Goal: Check status: Check status

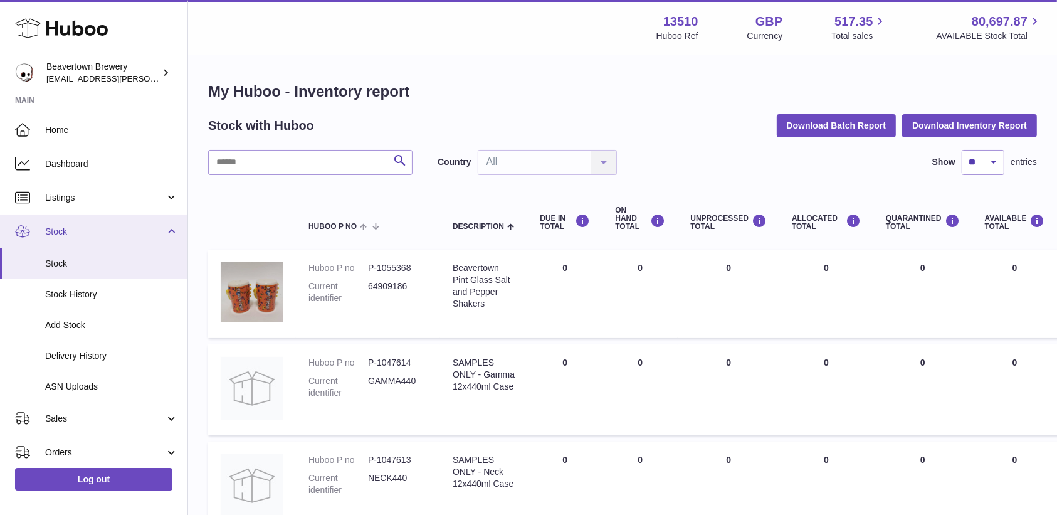
click at [70, 238] on link "Stock" at bounding box center [94, 231] width 188 height 34
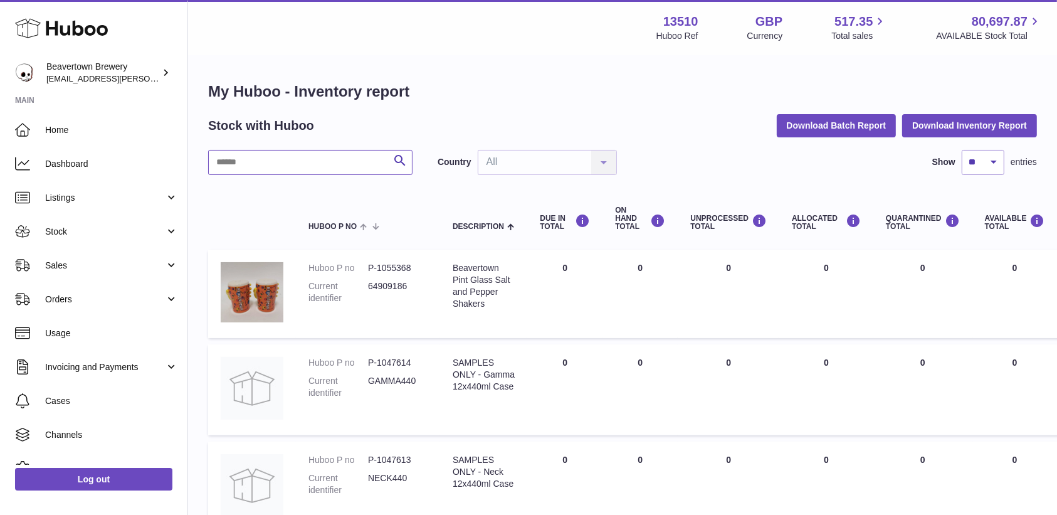
click at [268, 165] on input "text" at bounding box center [310, 162] width 204 height 25
type input "*****"
click at [66, 248] on link "Sales" at bounding box center [94, 265] width 188 height 34
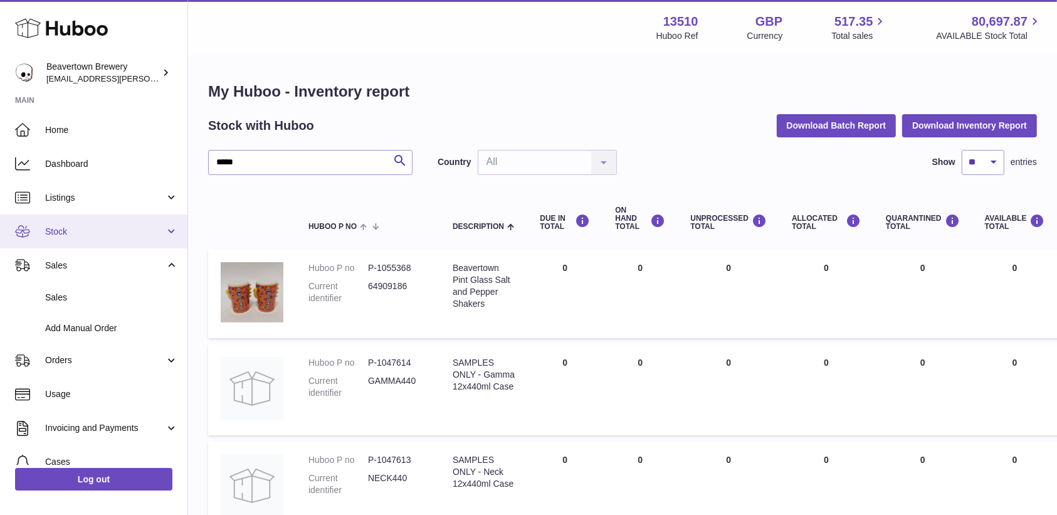
click at [69, 229] on span "Stock" at bounding box center [105, 232] width 120 height 12
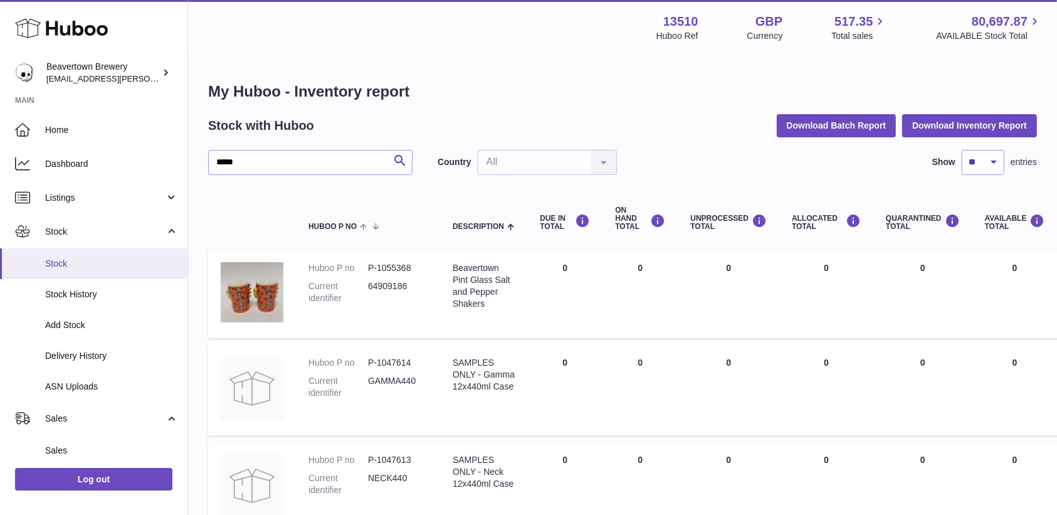
click at [69, 258] on span "Stock" at bounding box center [111, 264] width 133 height 12
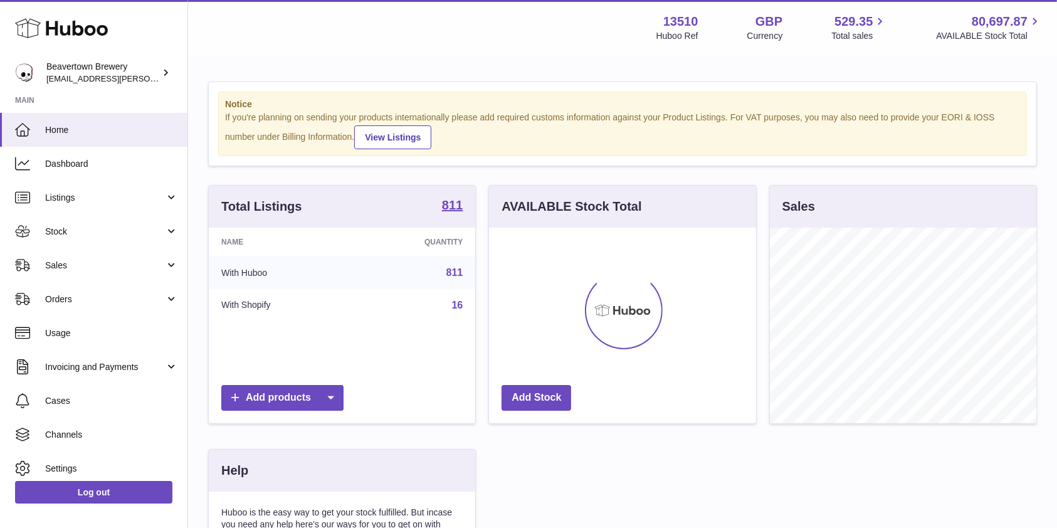
scroll to position [196, 267]
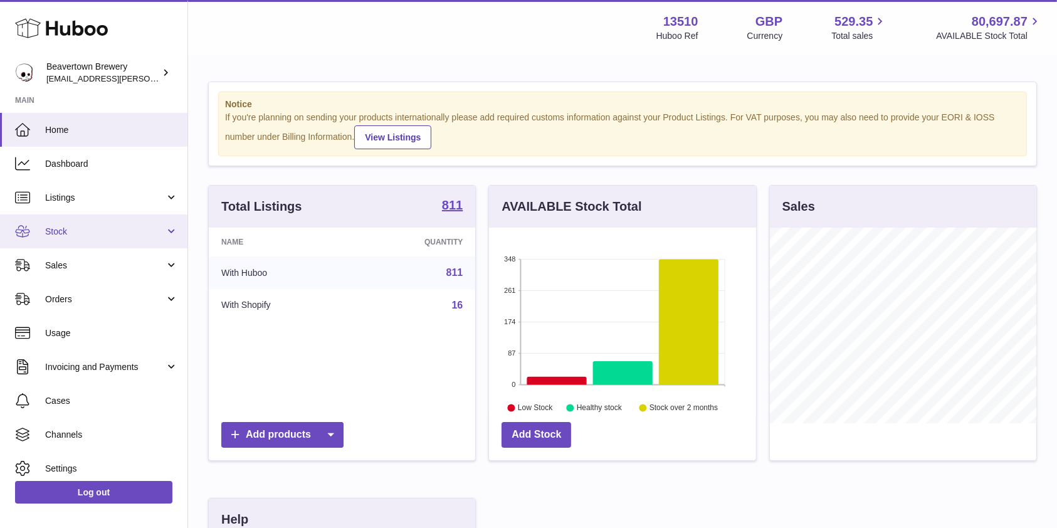
click at [29, 238] on icon at bounding box center [22, 231] width 15 height 15
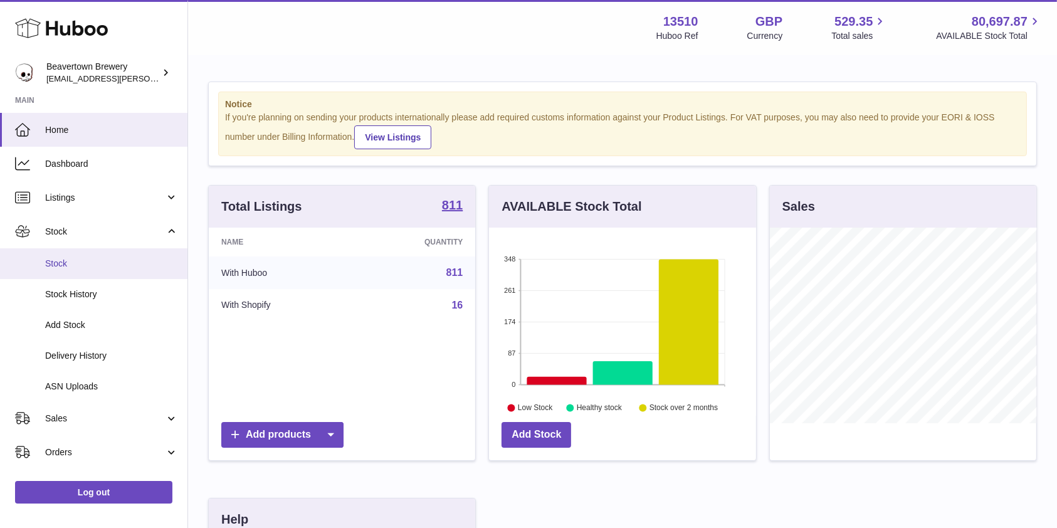
click at [42, 260] on link "Stock" at bounding box center [94, 263] width 188 height 31
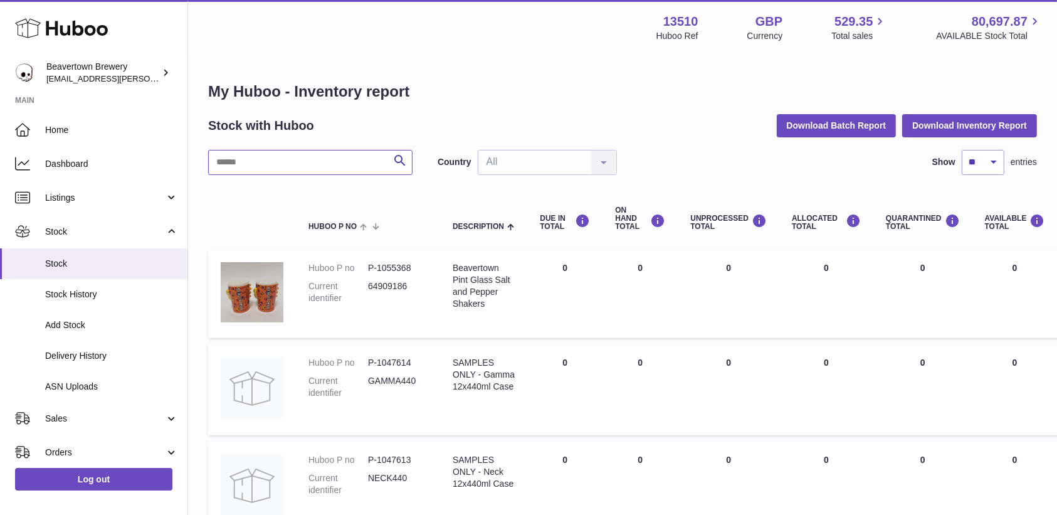
click at [291, 161] on input "text" at bounding box center [310, 162] width 204 height 25
type input "*****"
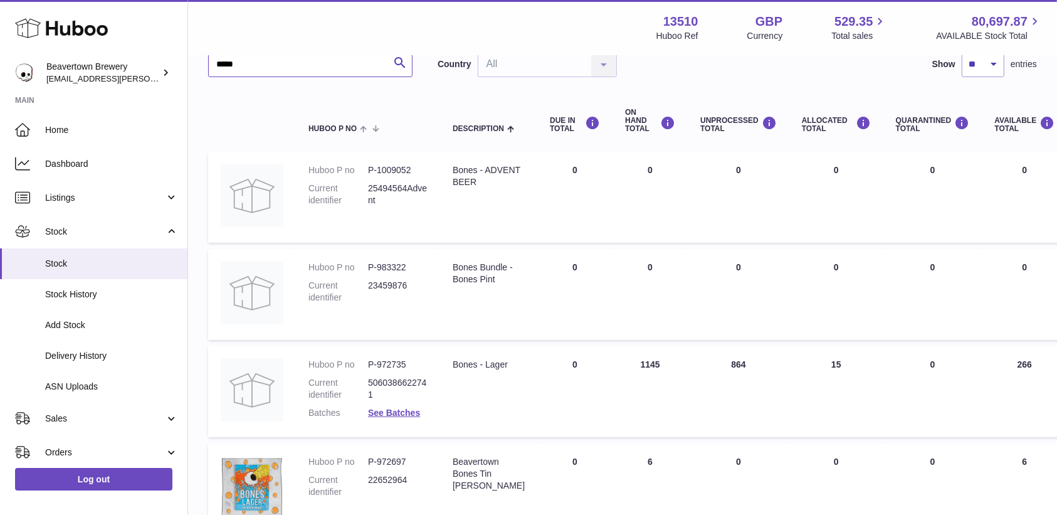
scroll to position [196, 0]
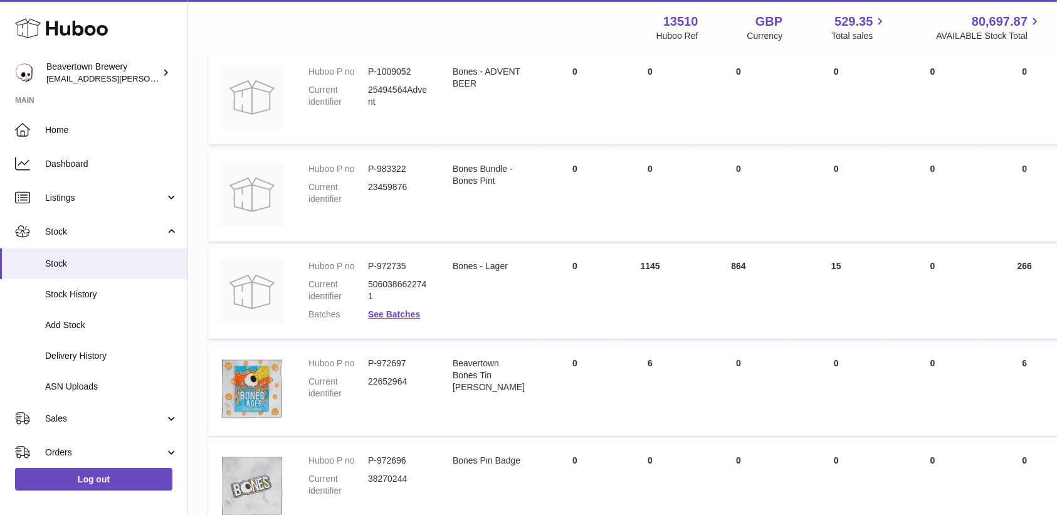
click at [407, 304] on dl "Huboo P no P-972735 Current identifier 5060386622741 Batches See Batches" at bounding box center [368, 293] width 119 height 66
click at [406, 309] on link "See Batches" at bounding box center [394, 314] width 52 height 10
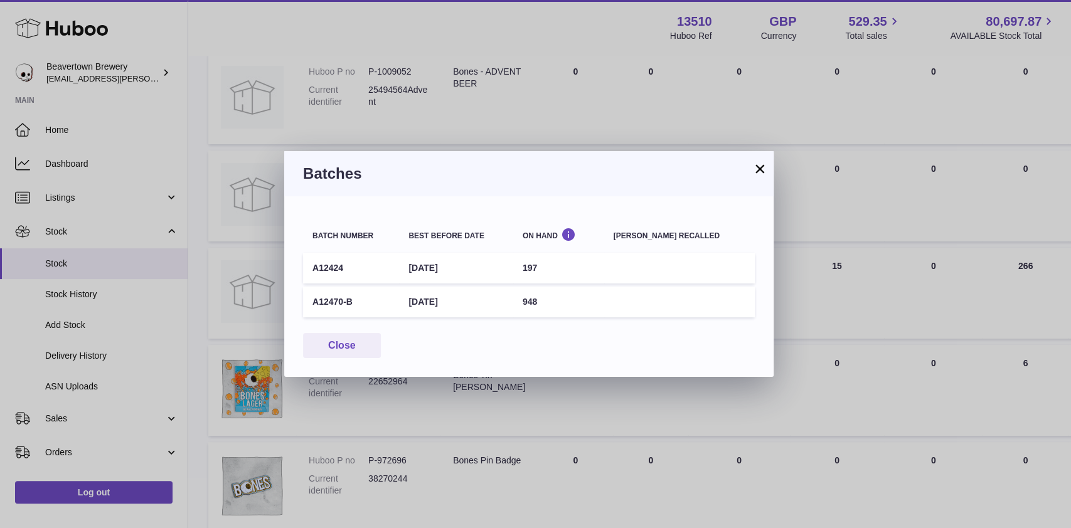
click at [300, 71] on div "× Batches Batch number Best before date On Hand Batch recalled A12424 9th Apr 2…" at bounding box center [535, 264] width 1071 height 528
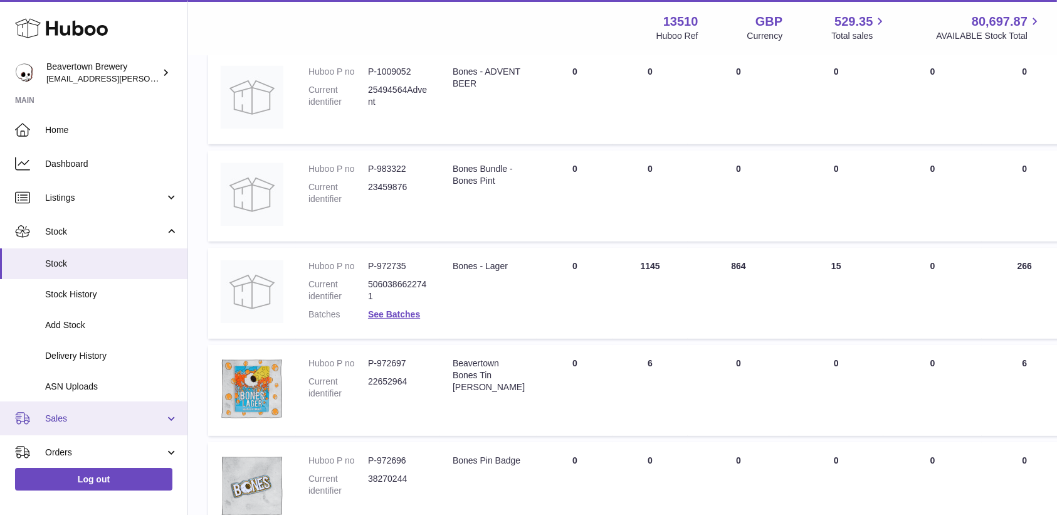
click at [60, 413] on span "Sales" at bounding box center [105, 419] width 120 height 12
click at [70, 444] on link "Sales" at bounding box center [94, 450] width 188 height 31
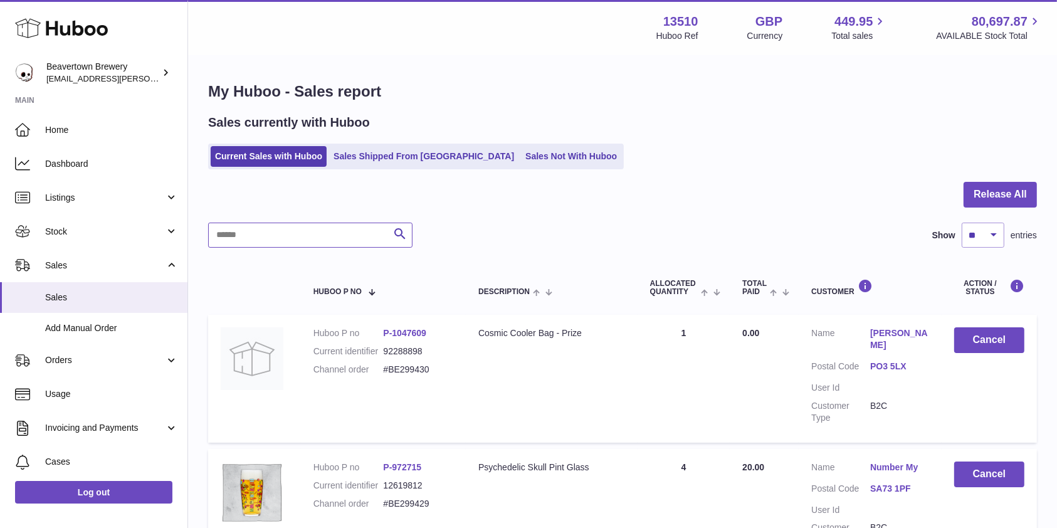
click at [247, 241] on input "text" at bounding box center [310, 235] width 204 height 25
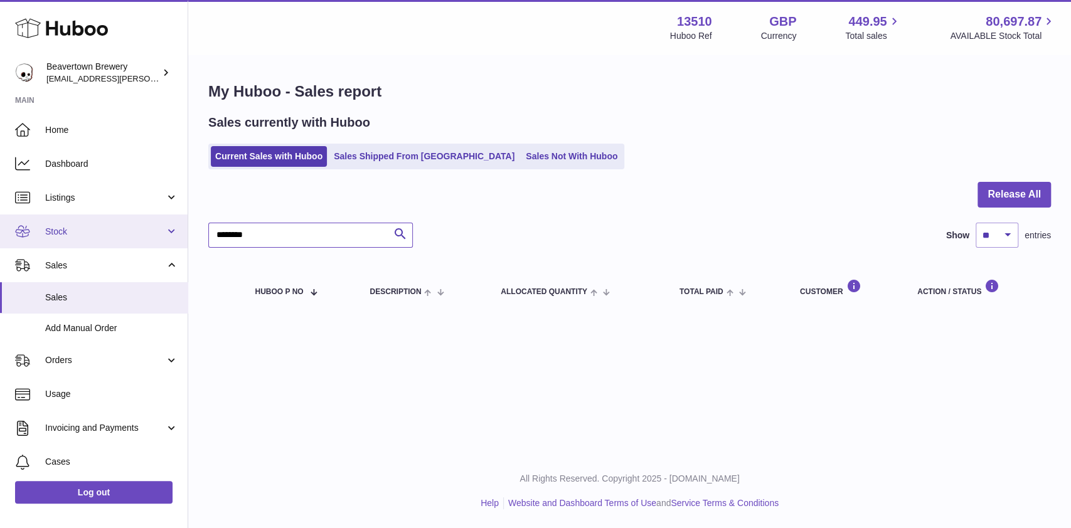
drag, startPoint x: 270, startPoint y: 228, endPoint x: 161, endPoint y: 228, distance: 109.8
click at [161, 228] on div "Huboo Beavertown Brewery kit.lowe@beavertownbrewery.co.uk Main Home Dashboard L…" at bounding box center [535, 264] width 1071 height 528
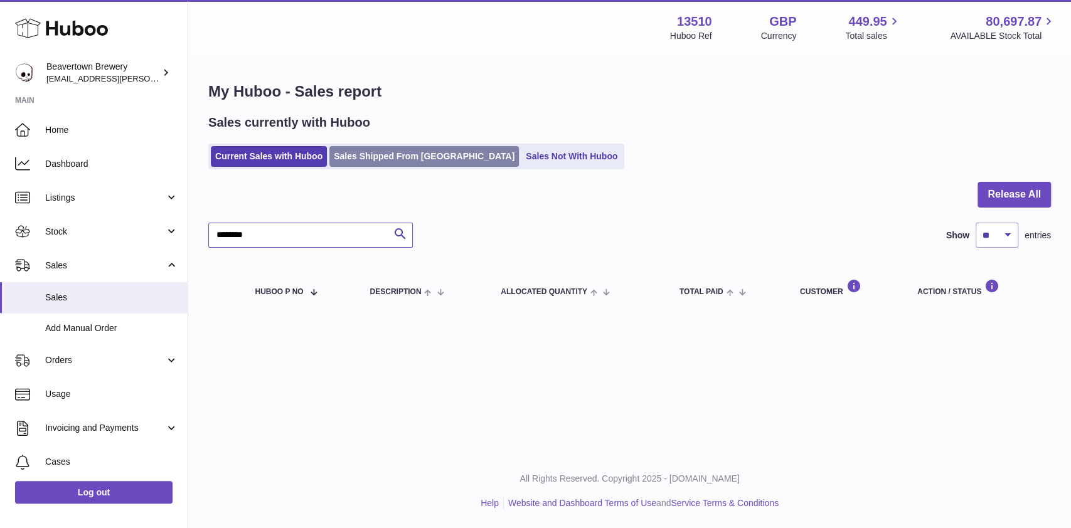
type input "********"
click at [424, 157] on link "Sales Shipped From Huboo" at bounding box center [423, 156] width 189 height 21
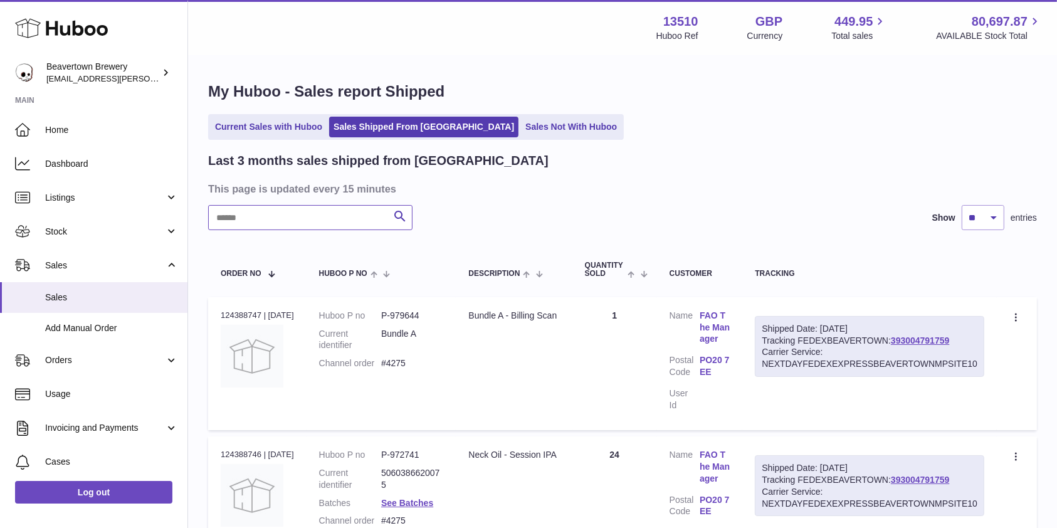
click at [231, 221] on input "text" at bounding box center [310, 217] width 204 height 25
paste input "********"
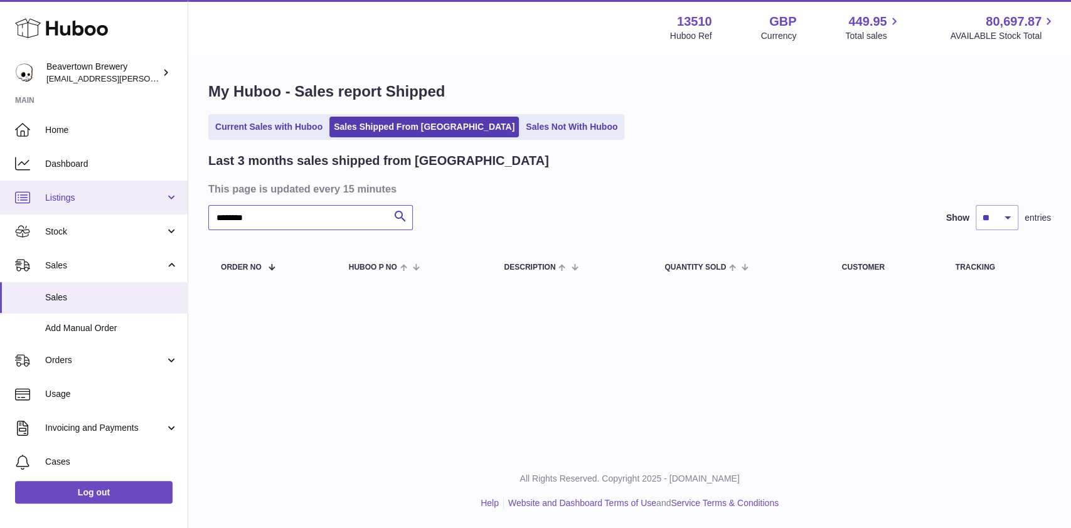
drag, startPoint x: 361, startPoint y: 210, endPoint x: 103, endPoint y: 195, distance: 258.8
click at [103, 195] on div "Huboo Beavertown Brewery kit.lowe@beavertownbrewery.co.uk Main Home Dashboard L…" at bounding box center [535, 264] width 1071 height 528
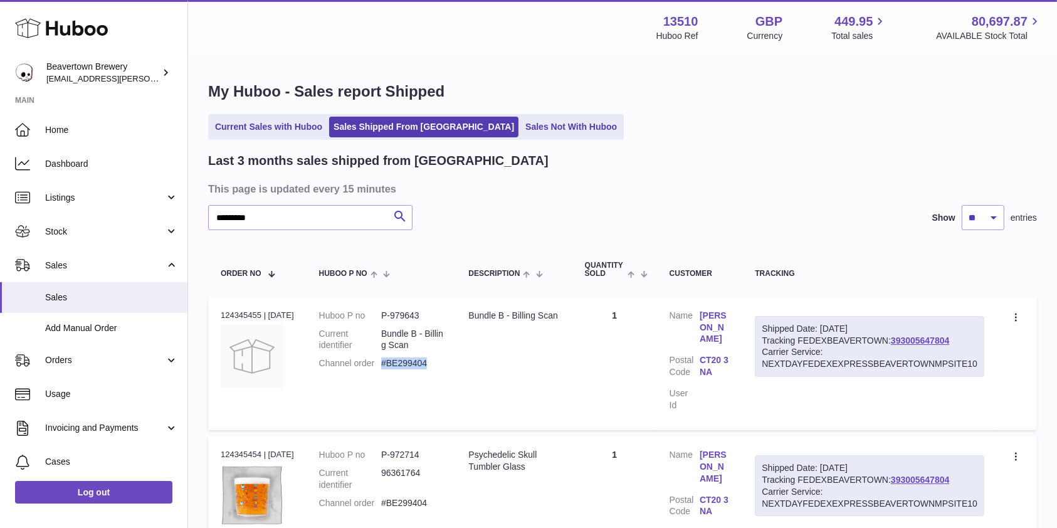
drag, startPoint x: 461, startPoint y: 362, endPoint x: 393, endPoint y: 361, distance: 67.7
click at [393, 361] on td "Huboo P no P-979643 Current identifier Bundle B - Billing Scan Channel order #B…" at bounding box center [382, 363] width 150 height 133
copy dd "#BE299404"
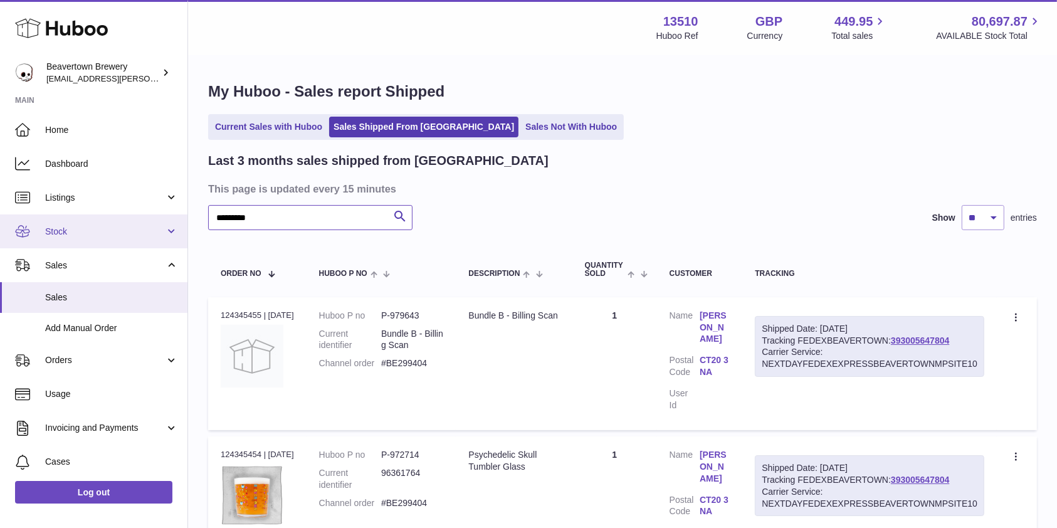
drag, startPoint x: 327, startPoint y: 223, endPoint x: 163, endPoint y: 246, distance: 166.0
type input "**********"
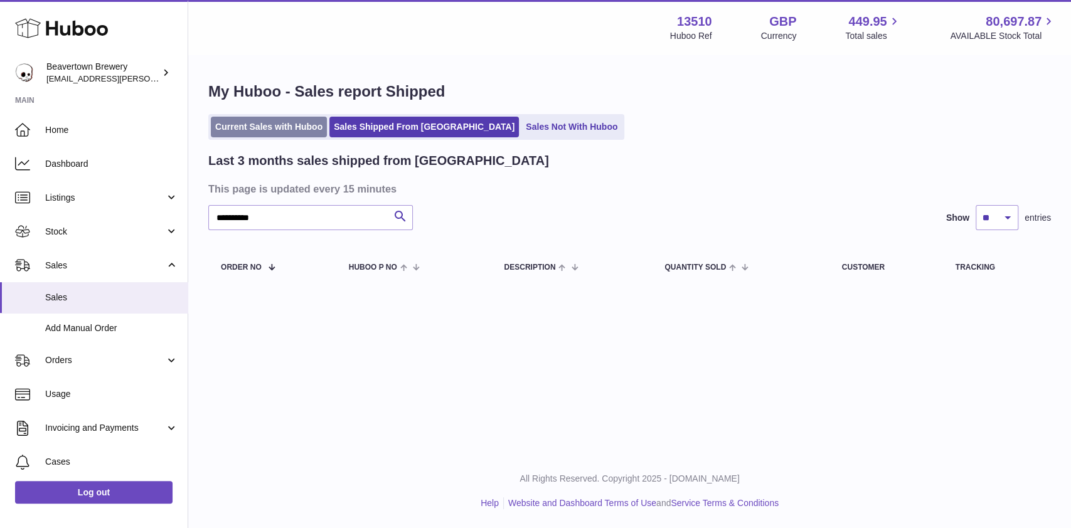
click at [279, 134] on link "Current Sales with Huboo" at bounding box center [269, 127] width 116 height 21
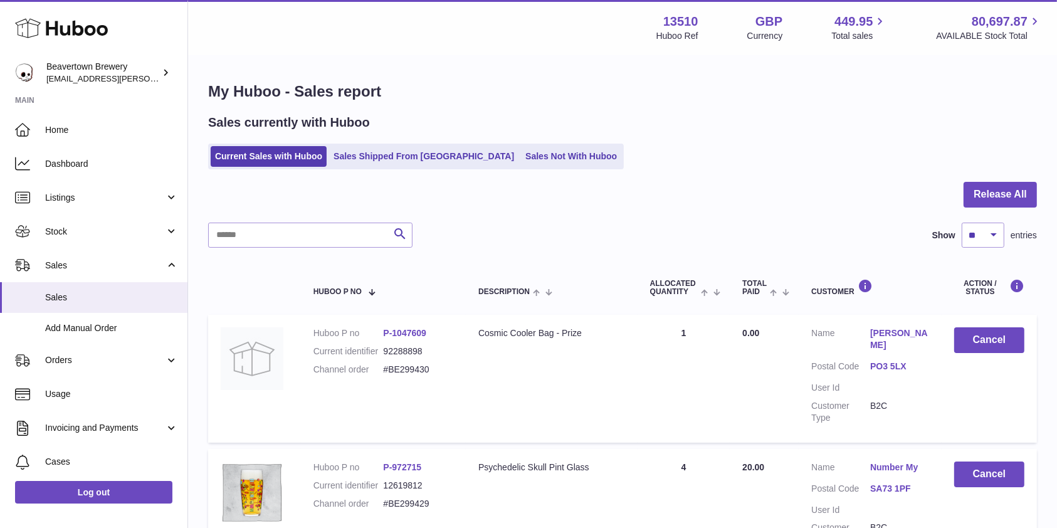
click at [380, 167] on ul "Current Sales with Huboo Sales Shipped From [GEOGRAPHIC_DATA] Sales Not With Hu…" at bounding box center [416, 157] width 416 height 26
click at [380, 163] on link "Sales Shipped From [GEOGRAPHIC_DATA]" at bounding box center [423, 156] width 189 height 21
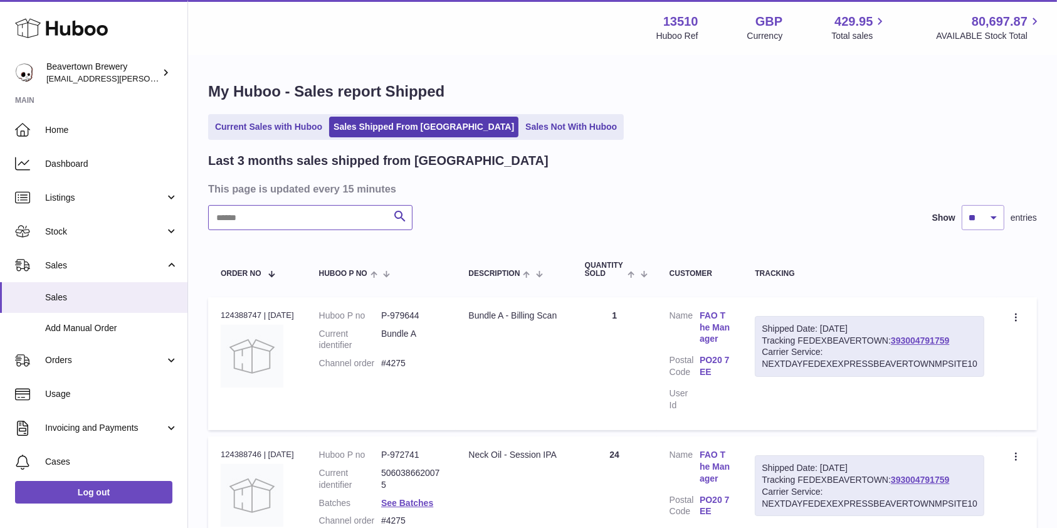
click at [238, 228] on input "text" at bounding box center [310, 217] width 204 height 25
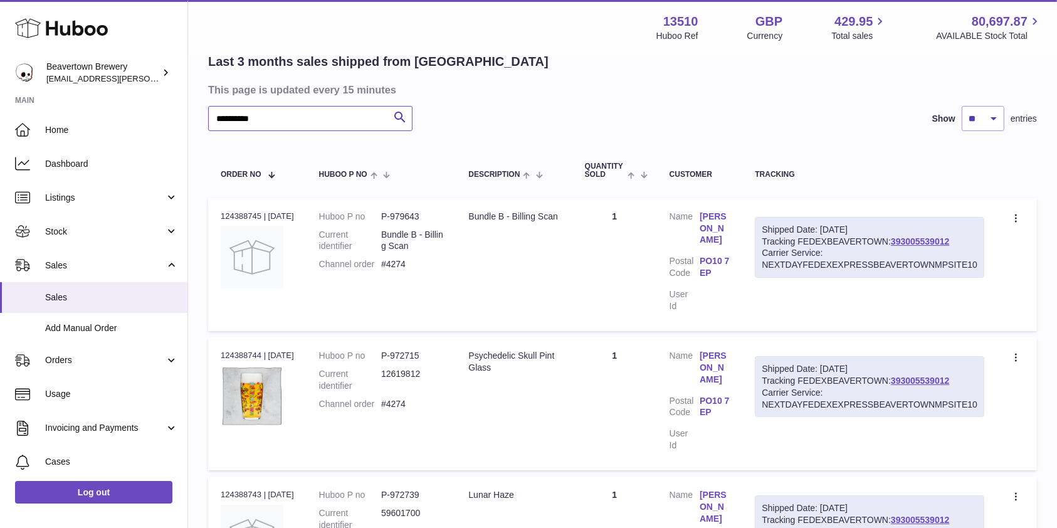
scroll to position [89, 0]
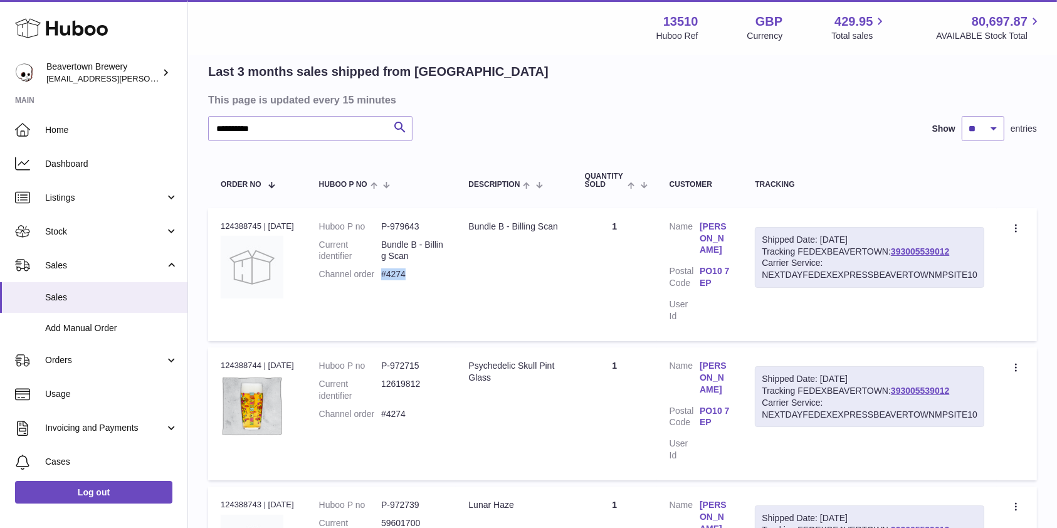
drag, startPoint x: 421, startPoint y: 276, endPoint x: 389, endPoint y: 272, distance: 32.8
click at [389, 272] on dd "#4274" at bounding box center [412, 274] width 62 height 12
copy dd "#4274"
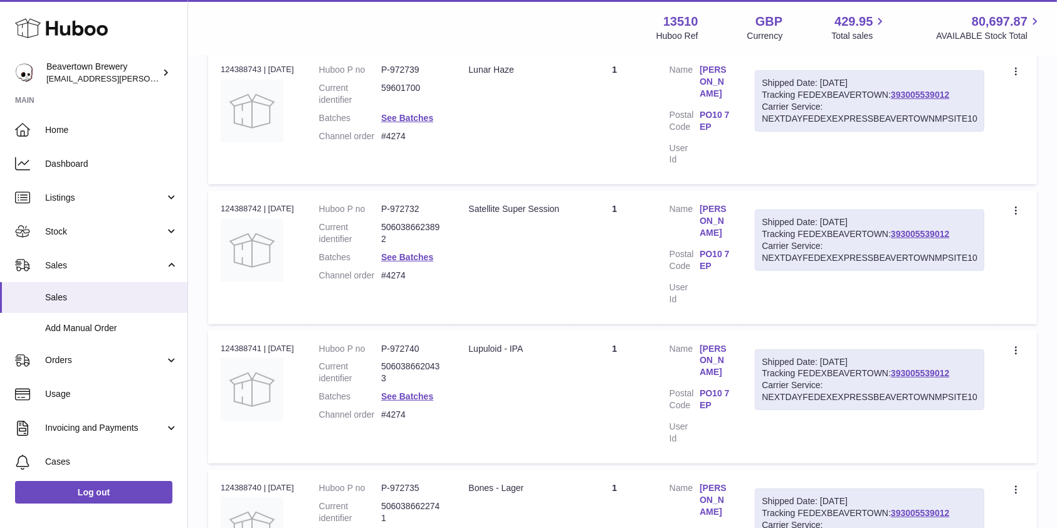
scroll to position [63, 0]
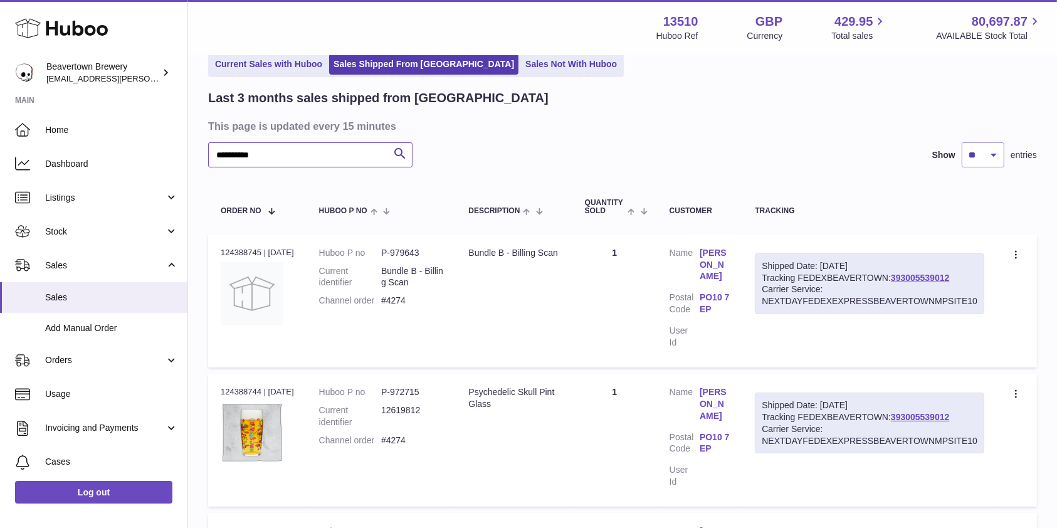
click at [233, 166] on input "**********" at bounding box center [310, 154] width 204 height 25
drag, startPoint x: 267, startPoint y: 162, endPoint x: 51, endPoint y: 156, distance: 215.8
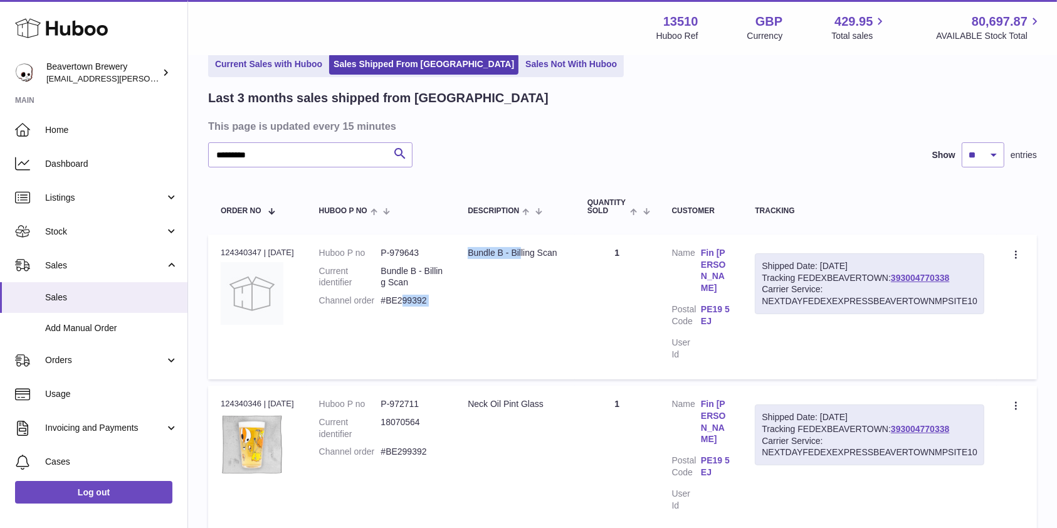
drag, startPoint x: 482, startPoint y: 297, endPoint x: 413, endPoint y: 304, distance: 69.3
click at [413, 304] on tr "Order no 124340347 | 8th Sep Huboo P no P-979643 Current identifier Bundle B - …" at bounding box center [622, 307] width 829 height 145
drag, startPoint x: 383, startPoint y: 308, endPoint x: 442, endPoint y: 302, distance: 59.3
click at [442, 302] on dl "Huboo P no P-979643 Current identifier Bundle B - Billing Scan Channel order #B…" at bounding box center [381, 280] width 124 height 66
copy dl "#BE299392"
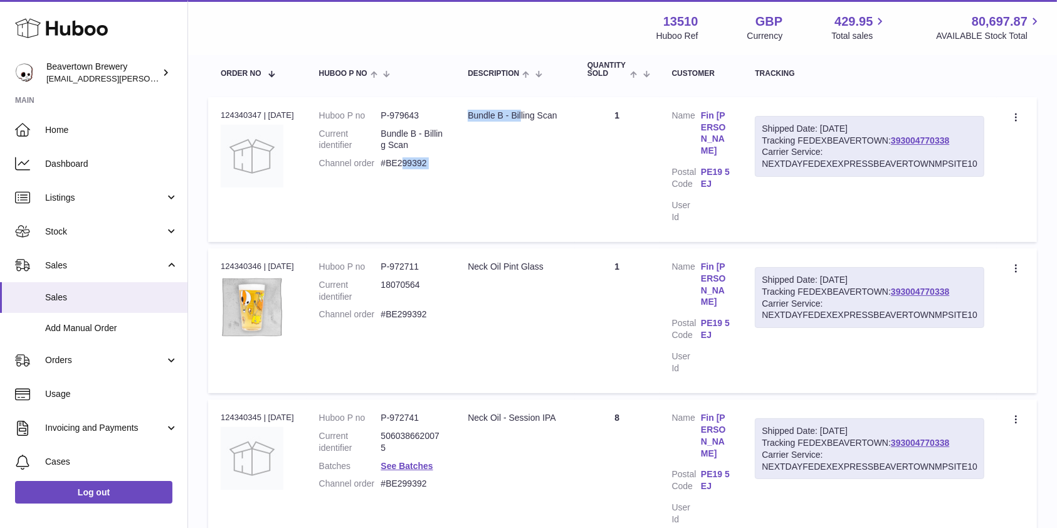
scroll to position [341, 0]
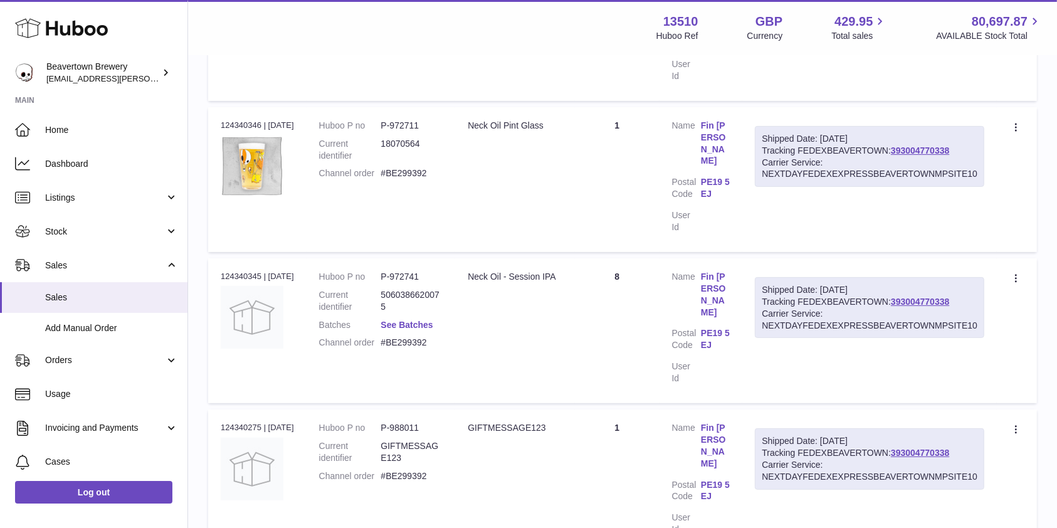
click at [418, 320] on link "See Batches" at bounding box center [407, 325] width 52 height 10
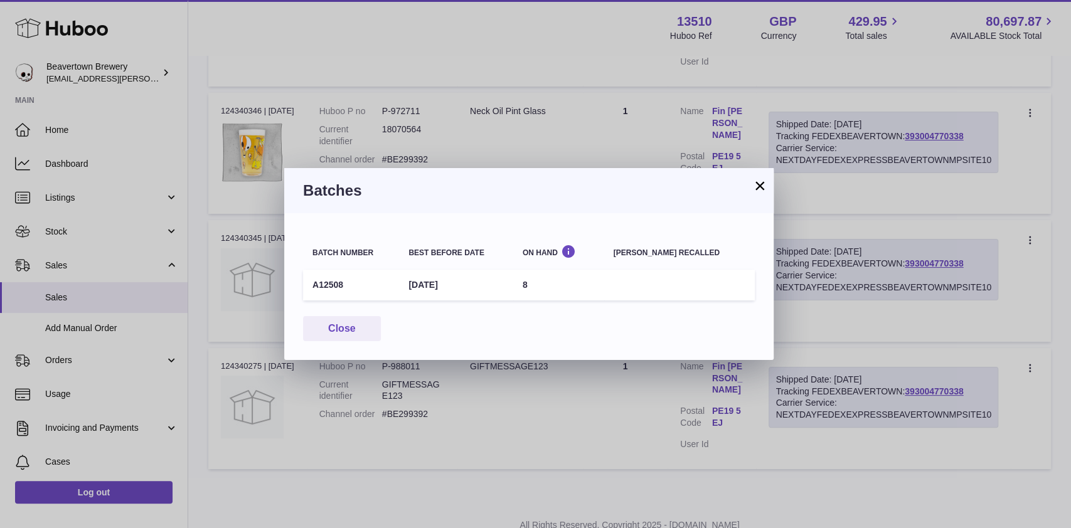
click at [604, 236] on th "On Hand" at bounding box center [558, 250] width 91 height 31
click at [342, 287] on td "A12508" at bounding box center [351, 285] width 96 height 31
drag, startPoint x: 342, startPoint y: 287, endPoint x: 307, endPoint y: 278, distance: 35.4
click at [307, 278] on td "A12508" at bounding box center [351, 285] width 96 height 31
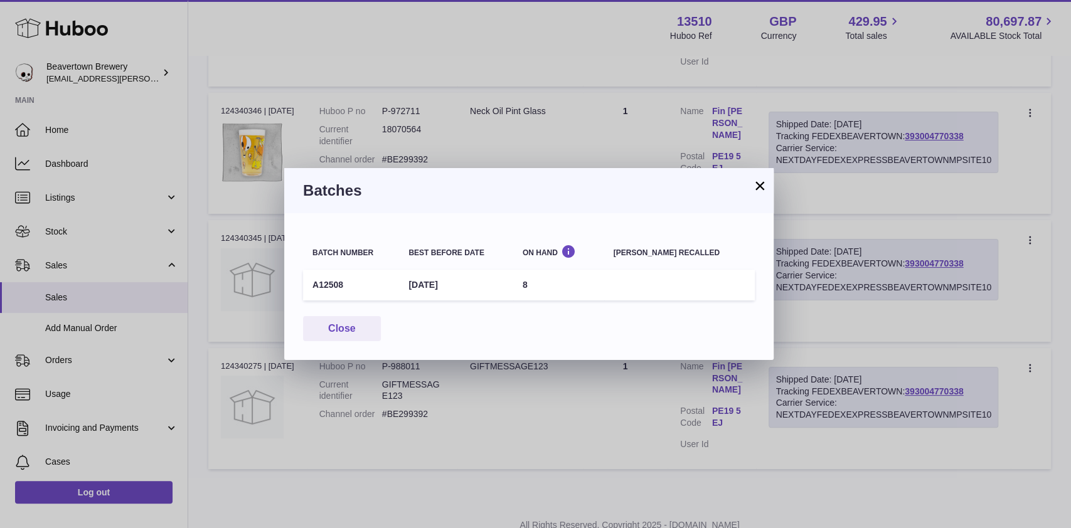
copy td "A12508"
click at [327, 319] on button "Close" at bounding box center [342, 329] width 78 height 26
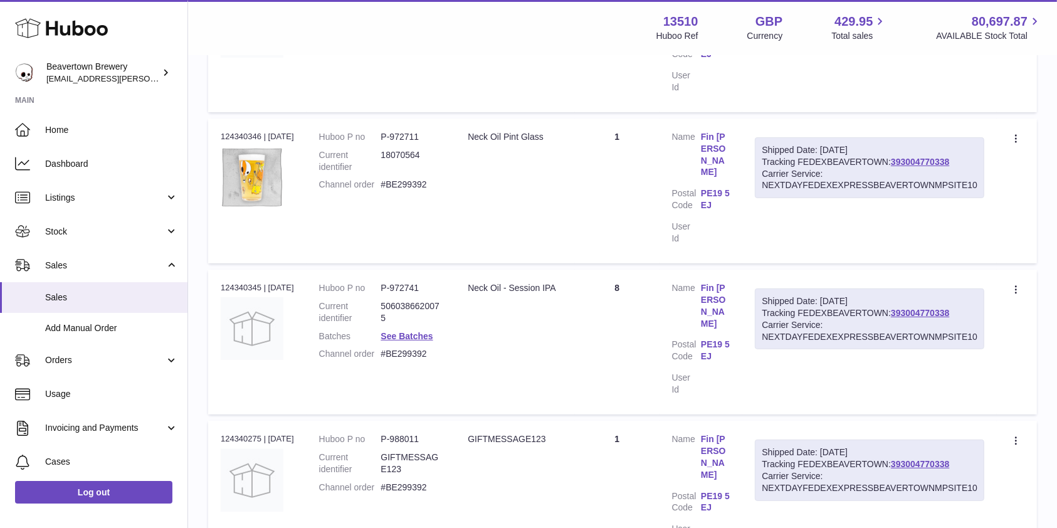
scroll to position [0, 0]
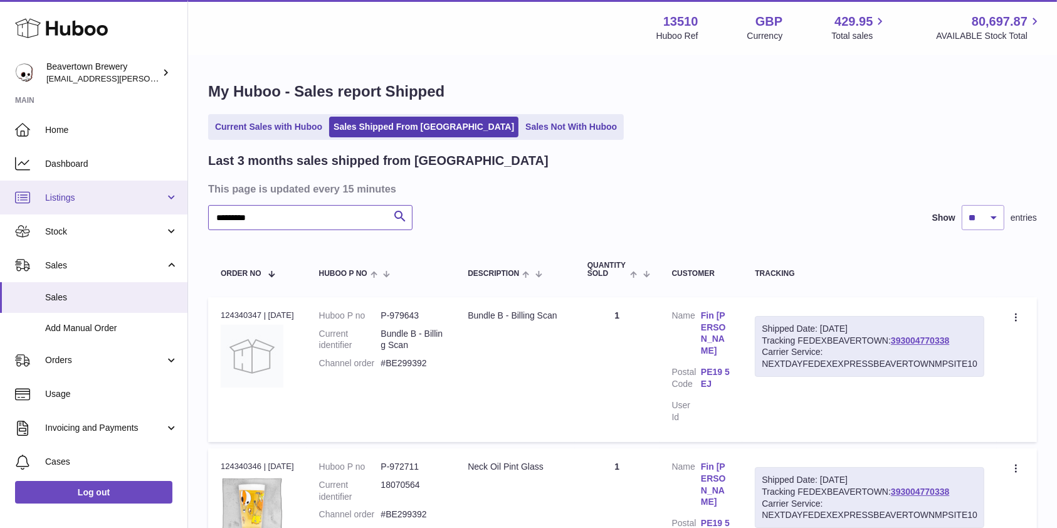
drag, startPoint x: 281, startPoint y: 213, endPoint x: 64, endPoint y: 189, distance: 218.3
click at [64, 189] on div "Huboo Beavertown Brewery kit.lowe@beavertownbrewery.co.uk Main Home Dashboard L…" at bounding box center [528, 500] width 1057 height 1001
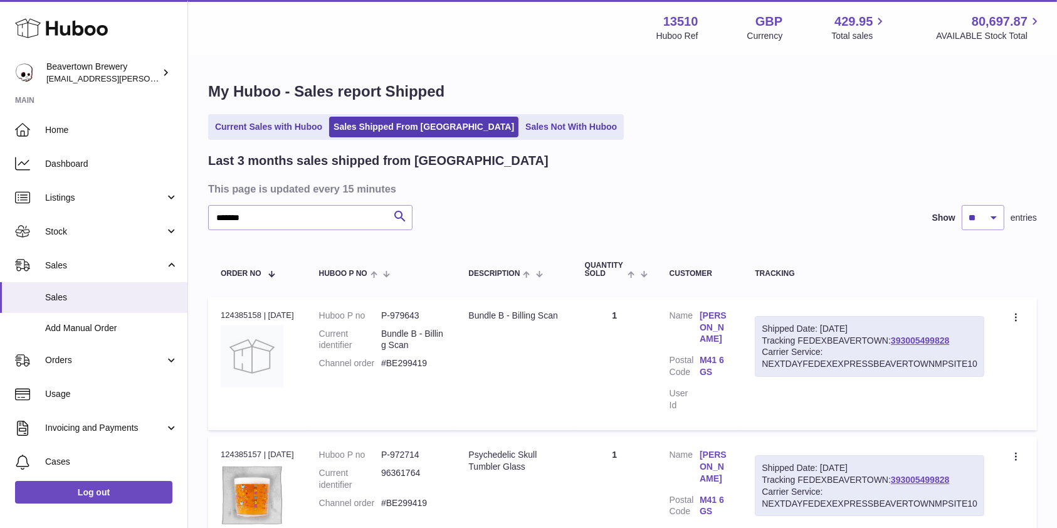
drag, startPoint x: 64, startPoint y: 189, endPoint x: 812, endPoint y: 183, distance: 747.6
click at [812, 183] on h3 "This page is updated every 15 minutes" at bounding box center [621, 189] width 826 height 14
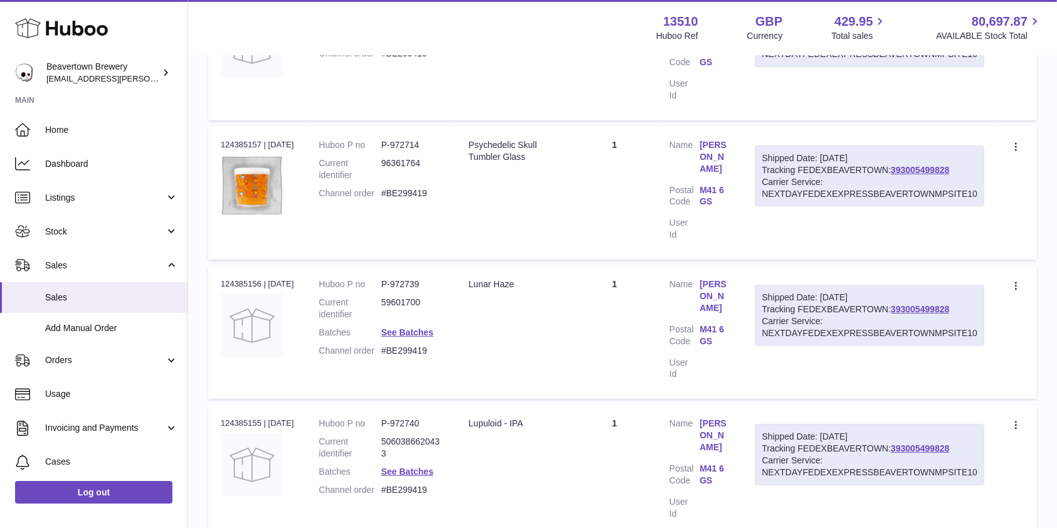
scroll to position [313, 0]
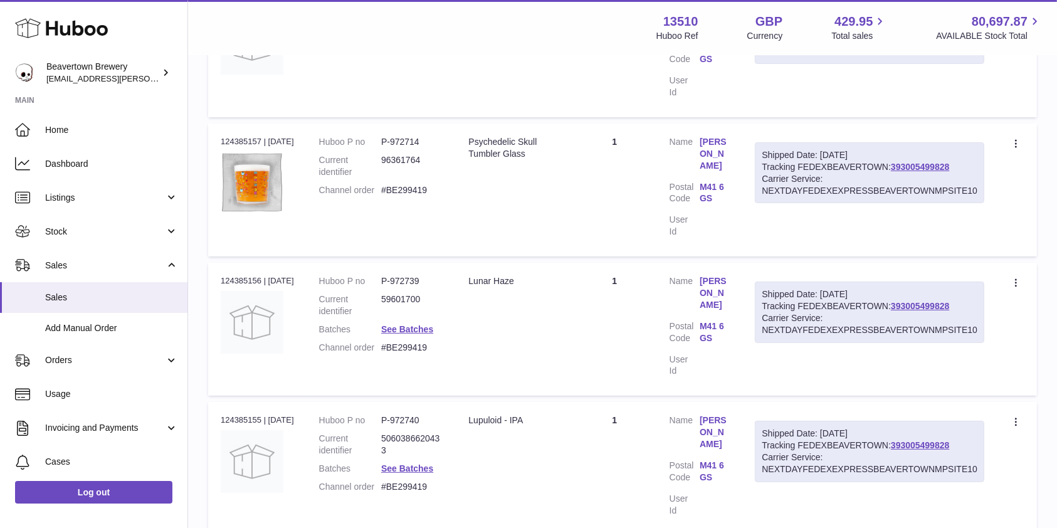
click at [443, 324] on dd "See Batches" at bounding box center [412, 330] width 62 height 12
click at [408, 324] on link "See Batches" at bounding box center [407, 329] width 52 height 10
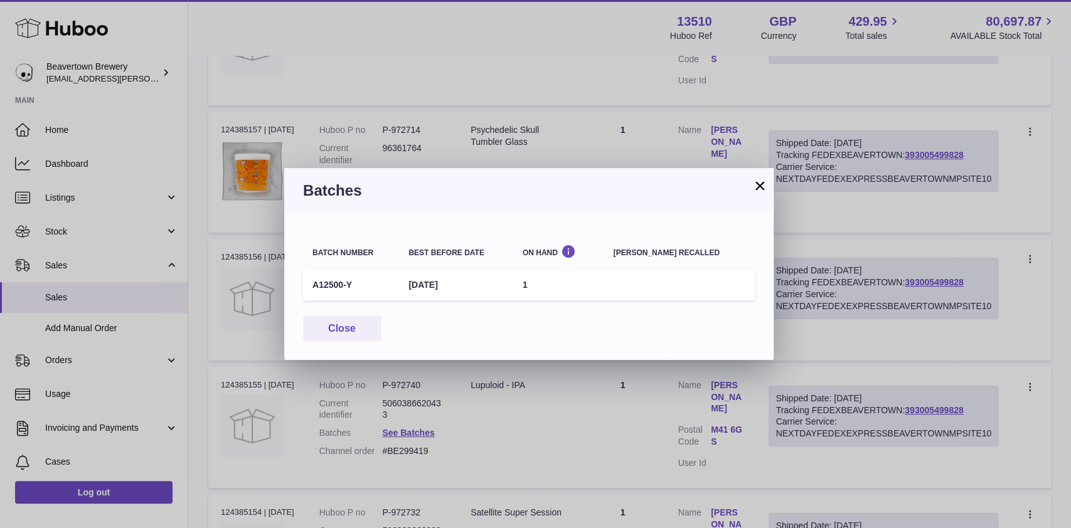
click at [507, 388] on div "× Batches Batch number Best before date On Hand Batch recalled A12500-Y 5th May…" at bounding box center [535, 264] width 1071 height 528
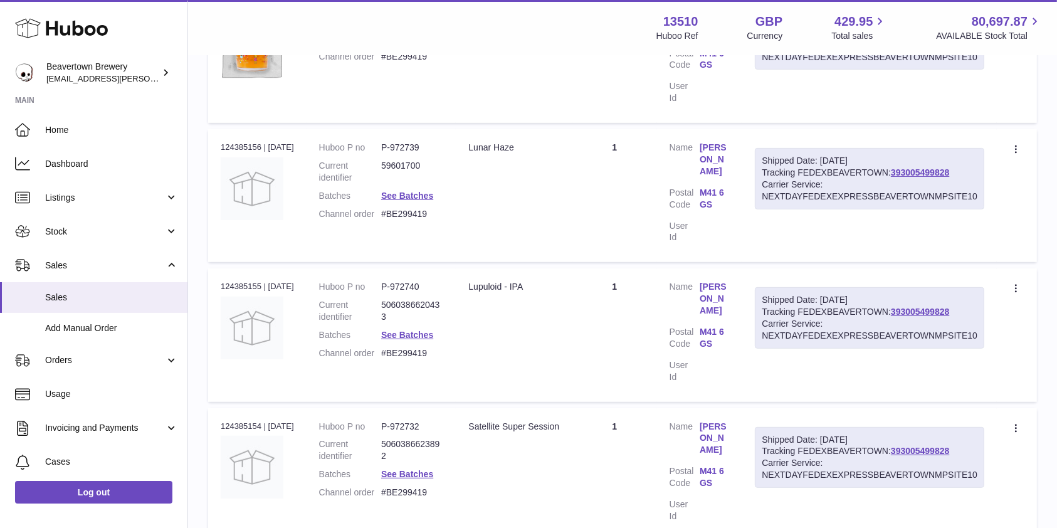
scroll to position [502, 0]
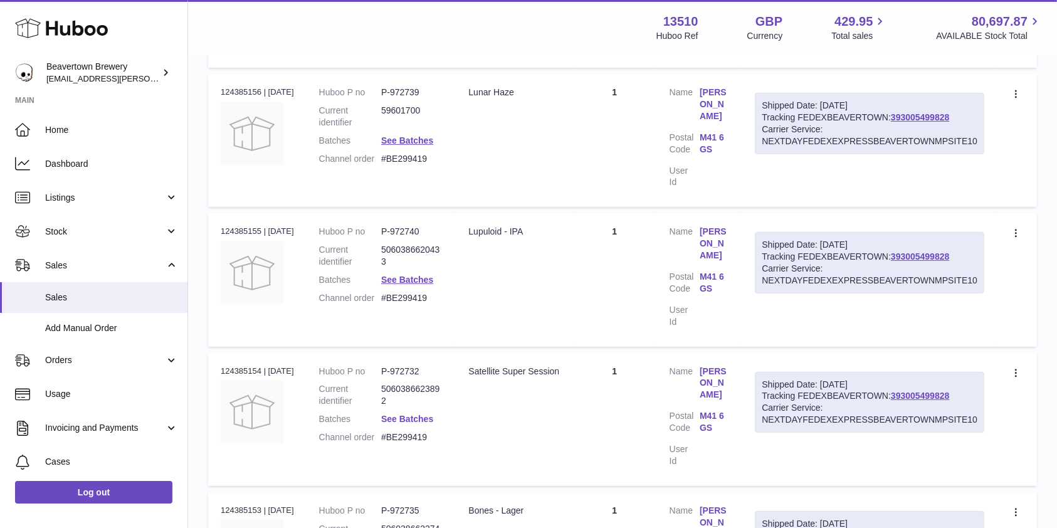
click at [426, 414] on link "See Batches" at bounding box center [407, 419] width 52 height 10
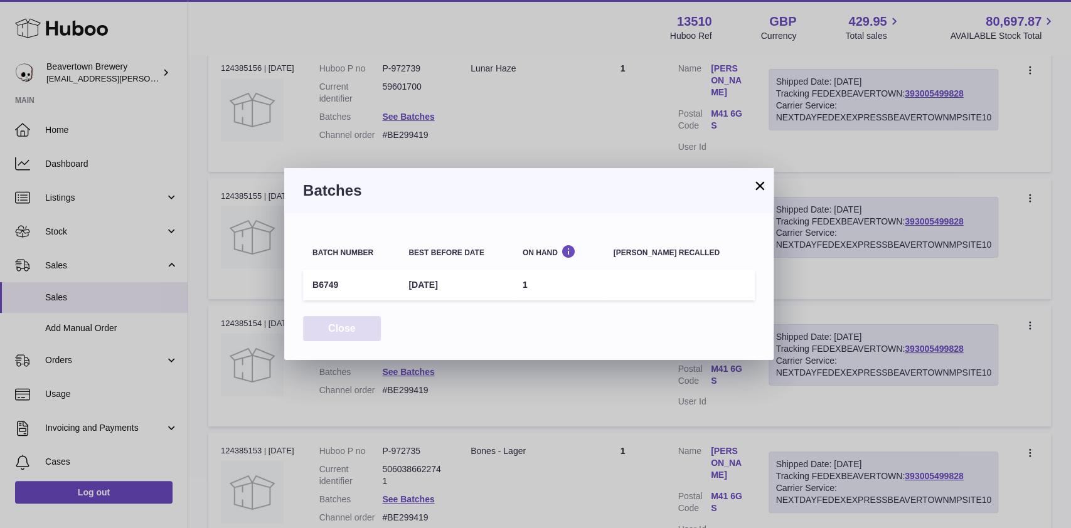
click at [326, 329] on button "Close" at bounding box center [342, 329] width 78 height 26
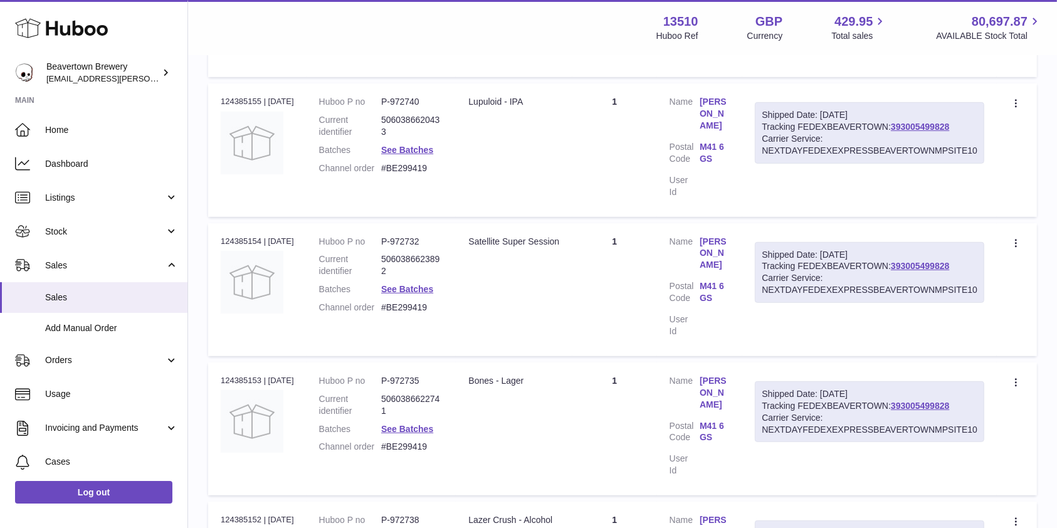
scroll to position [642, 0]
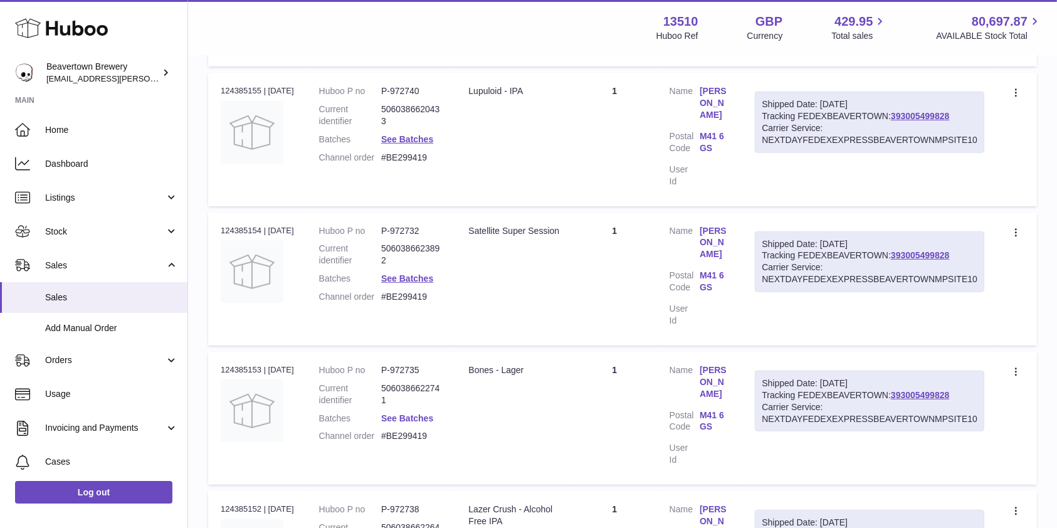
click at [411, 413] on link "See Batches" at bounding box center [407, 418] width 52 height 10
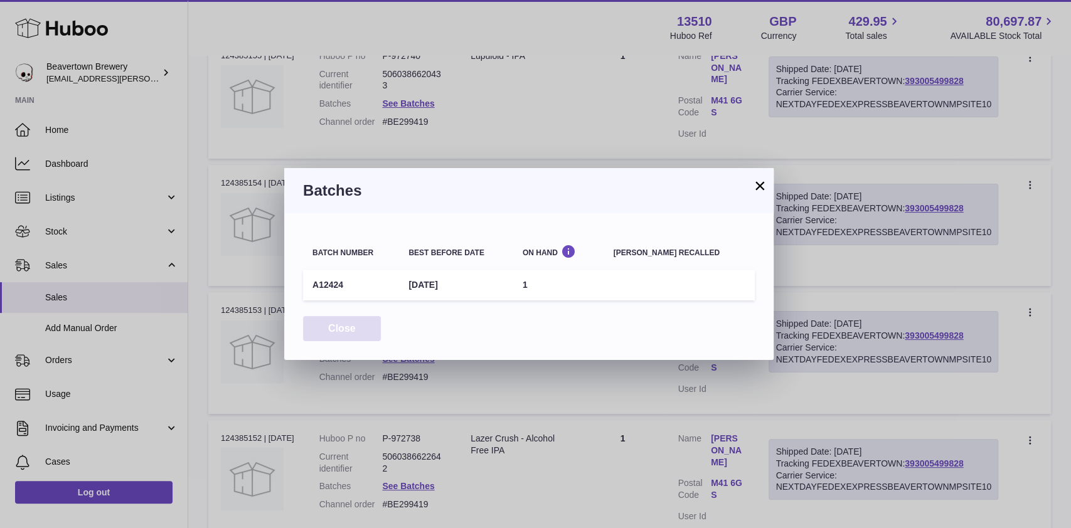
click at [364, 324] on button "Close" at bounding box center [342, 329] width 78 height 26
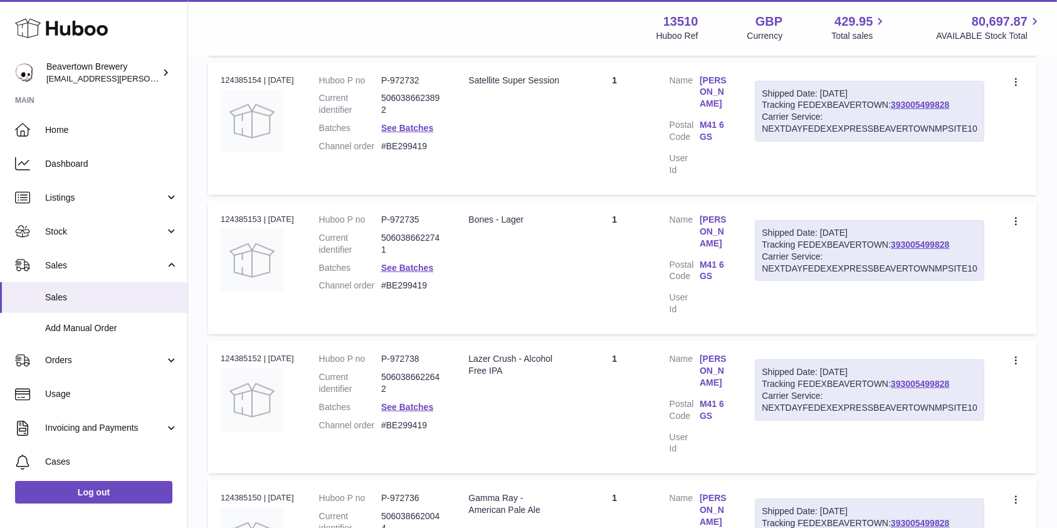
scroll to position [802, 0]
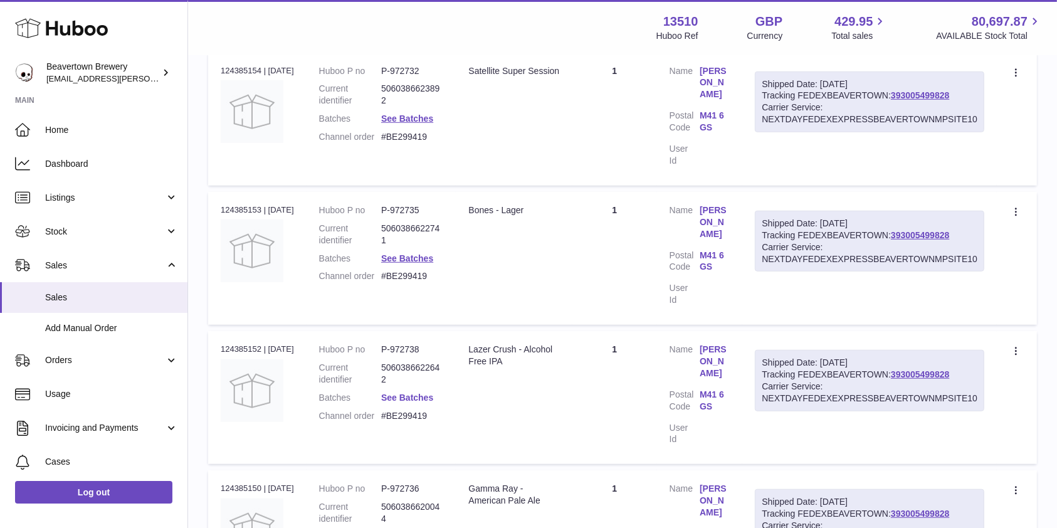
click at [423, 393] on link "See Batches" at bounding box center [407, 398] width 52 height 10
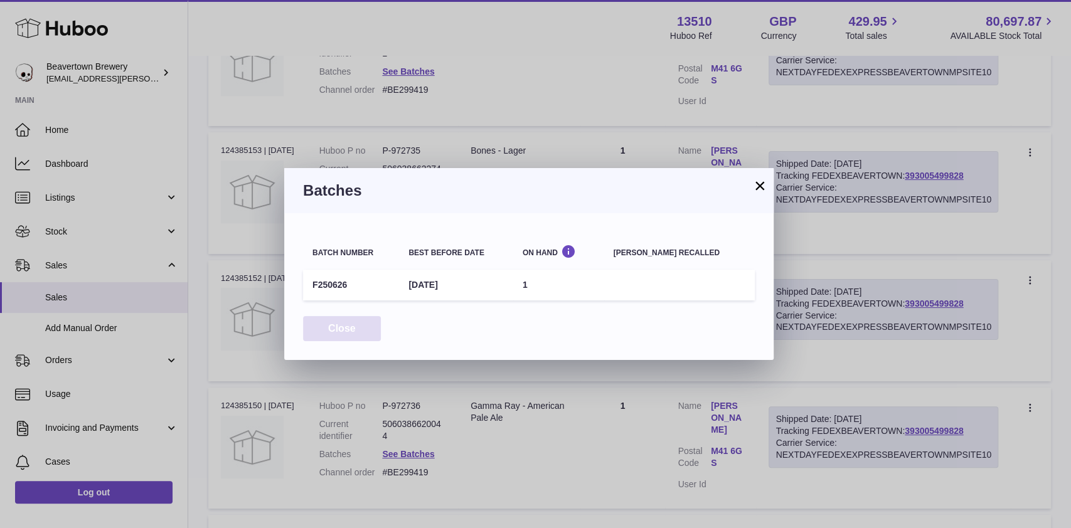
click at [341, 331] on button "Close" at bounding box center [342, 329] width 78 height 26
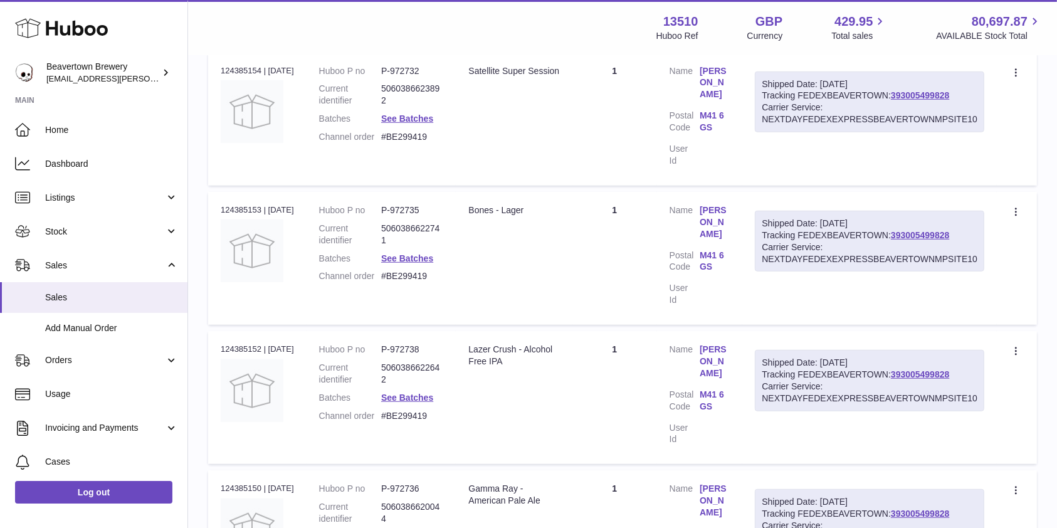
click at [431, 527] on link "See Batches" at bounding box center [407, 537] width 52 height 10
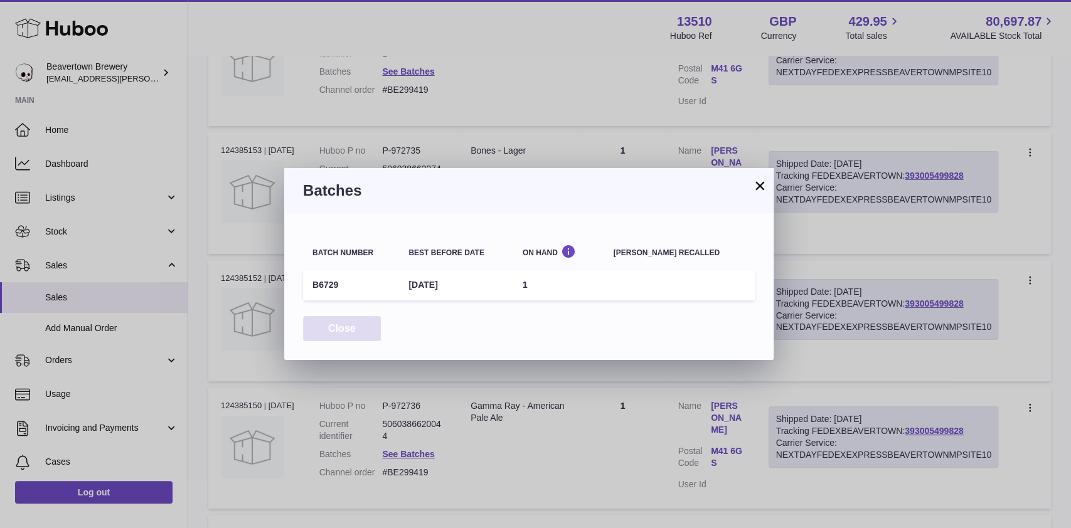
click at [357, 335] on button "Close" at bounding box center [342, 329] width 78 height 26
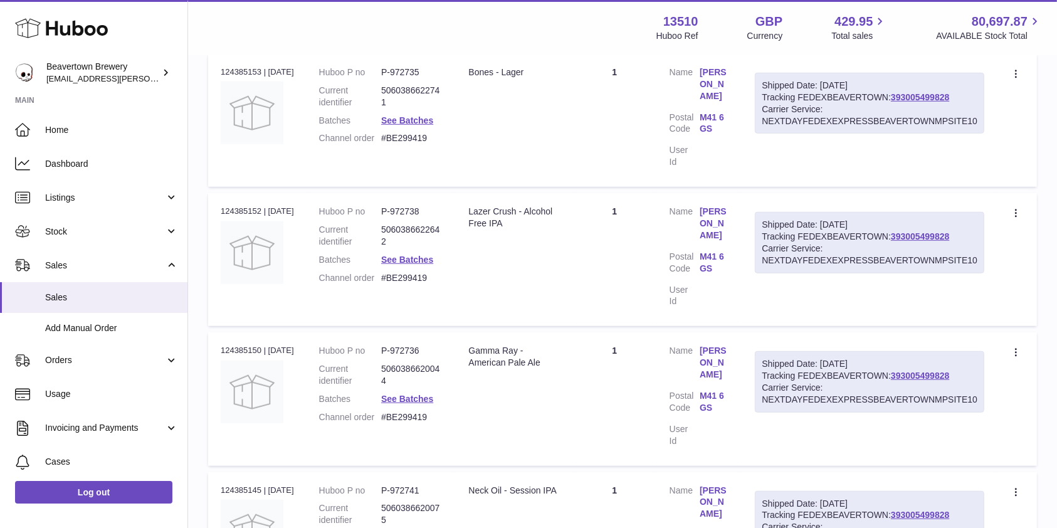
scroll to position [955, 0]
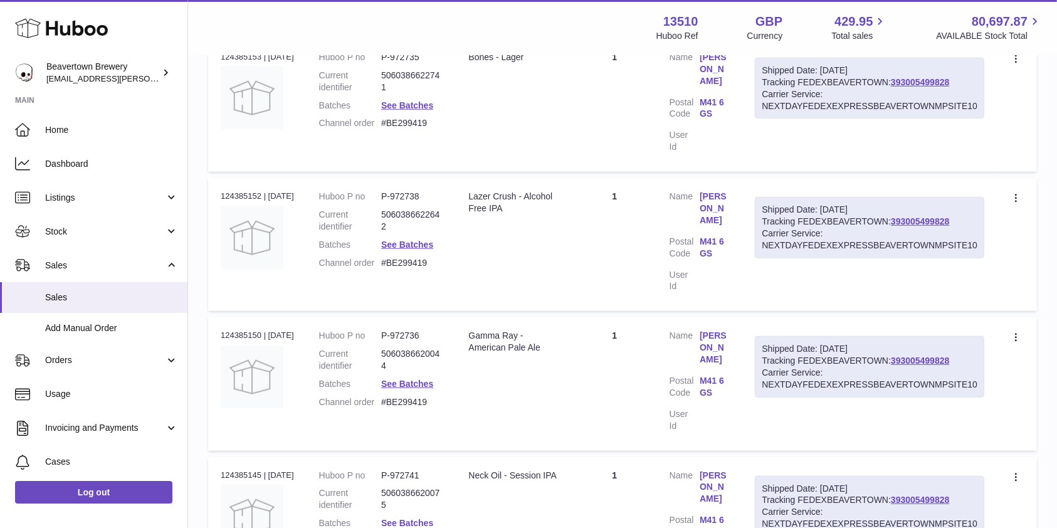
click at [428, 518] on link "See Batches" at bounding box center [407, 523] width 52 height 10
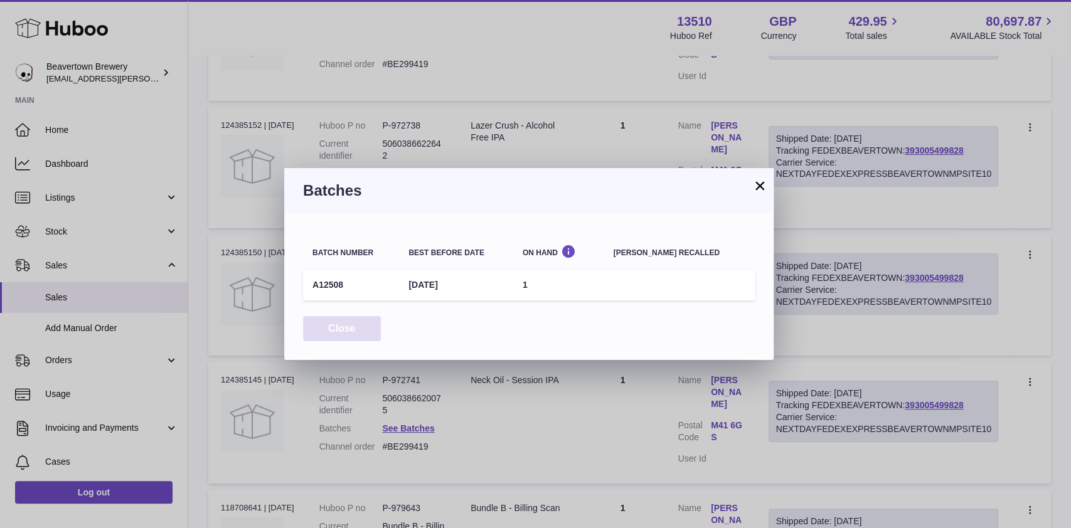
click at [346, 327] on button "Close" at bounding box center [342, 329] width 78 height 26
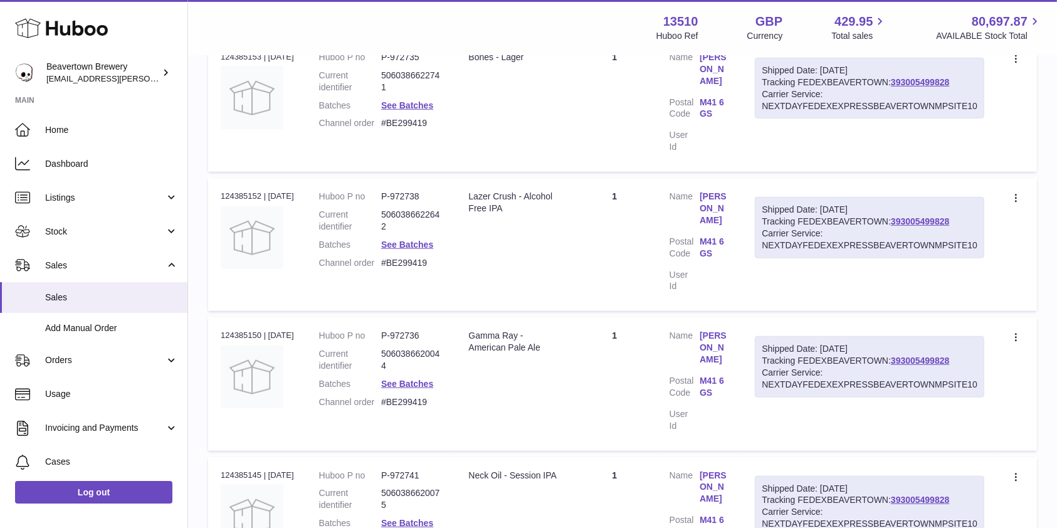
drag, startPoint x: 445, startPoint y: 179, endPoint x: 380, endPoint y: 176, distance: 64.6
click at [380, 191] on dl "Huboo P no P-972738 Current identifier 5060386622642 Batches See Batches Channe…" at bounding box center [381, 233] width 125 height 84
copy dl "#BE299419"
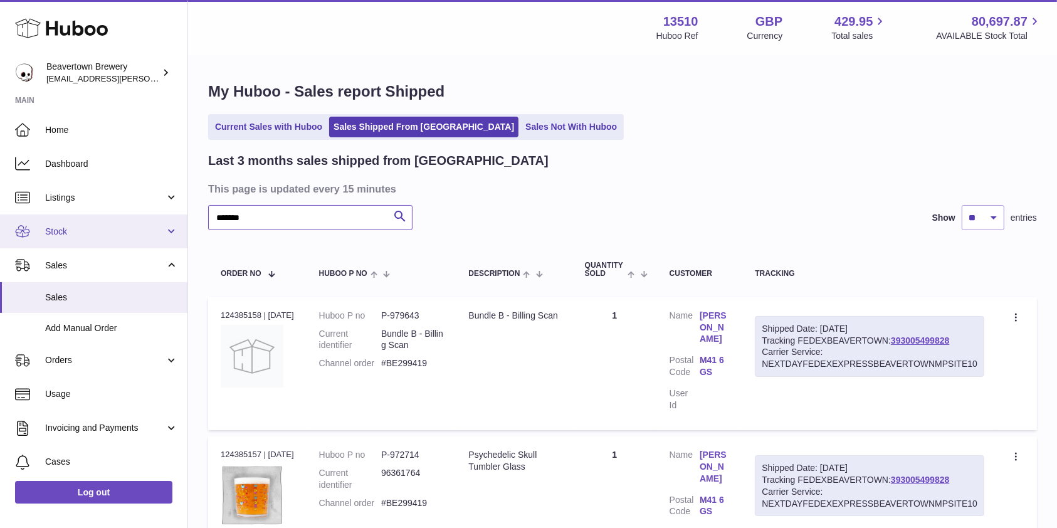
drag, startPoint x: 296, startPoint y: 223, endPoint x: 0, endPoint y: 220, distance: 296.0
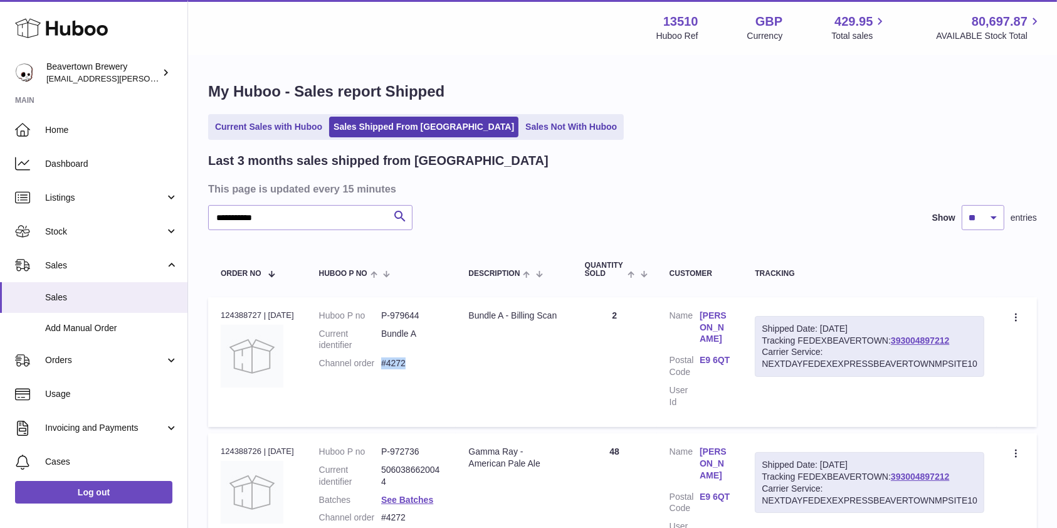
drag, startPoint x: 431, startPoint y: 361, endPoint x: 391, endPoint y: 364, distance: 39.7
click at [391, 364] on dd "#4272" at bounding box center [412, 363] width 62 height 12
copy dd "#4272"
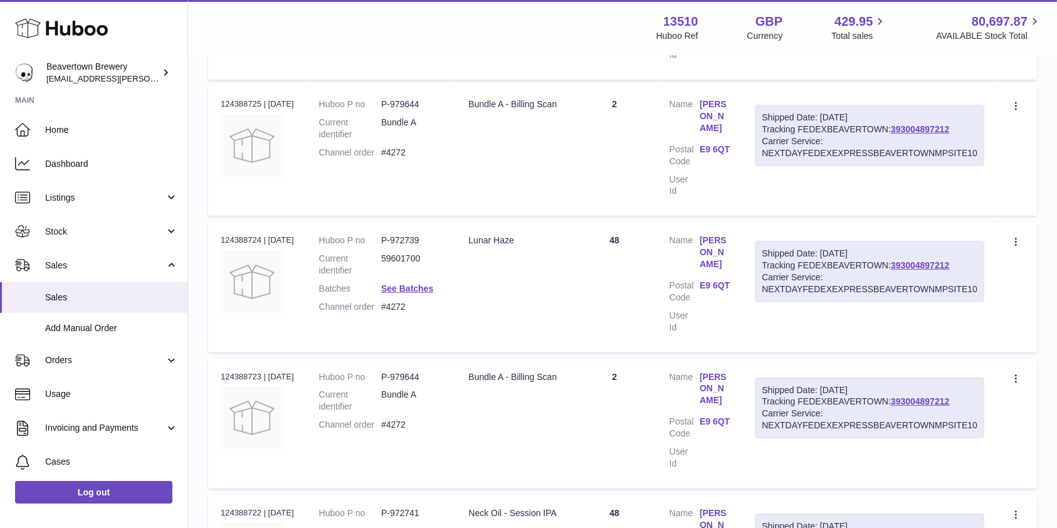
scroll to position [22, 0]
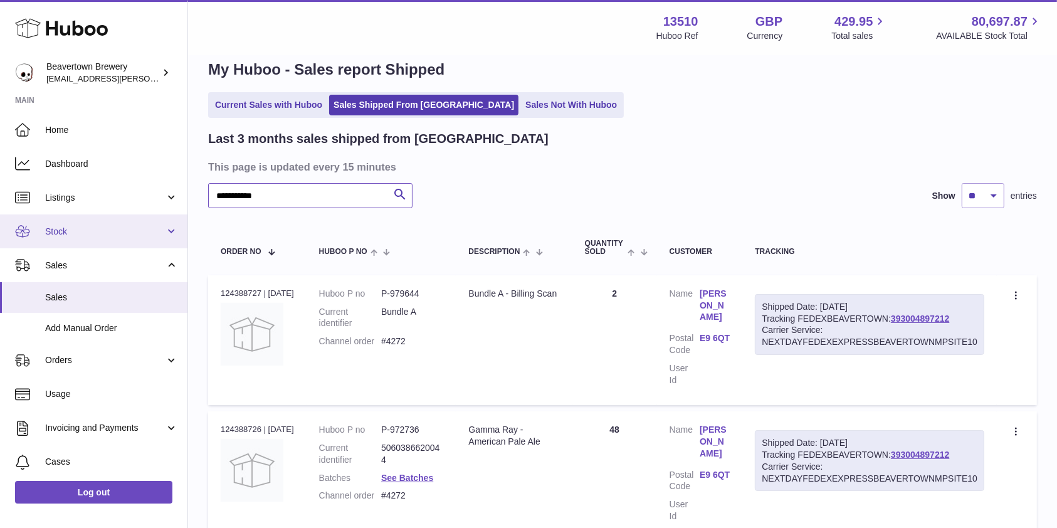
drag, startPoint x: 302, startPoint y: 188, endPoint x: 1, endPoint y: 233, distance: 303.8
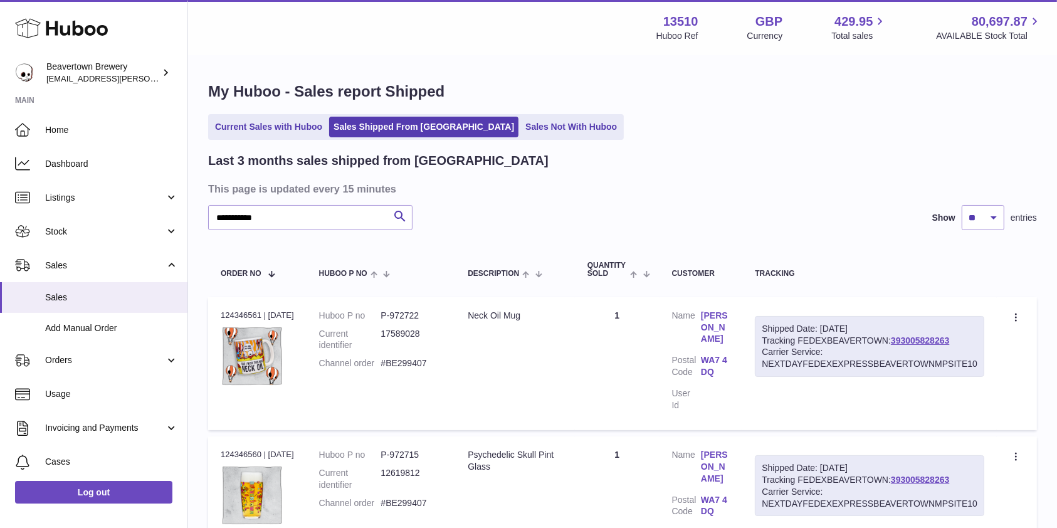
drag, startPoint x: 400, startPoint y: 389, endPoint x: 359, endPoint y: 384, distance: 40.5
click at [359, 384] on td "Huboo P no P-972722 Current identifier 17589028 Channel order #BE299407" at bounding box center [381, 363] width 149 height 133
copy dl "#BE299407"
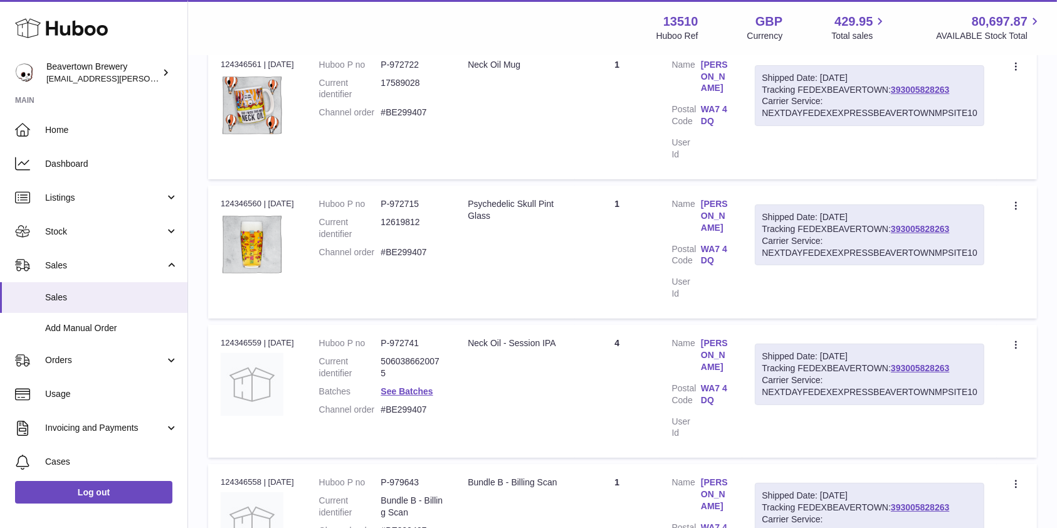
scroll to position [253, 0]
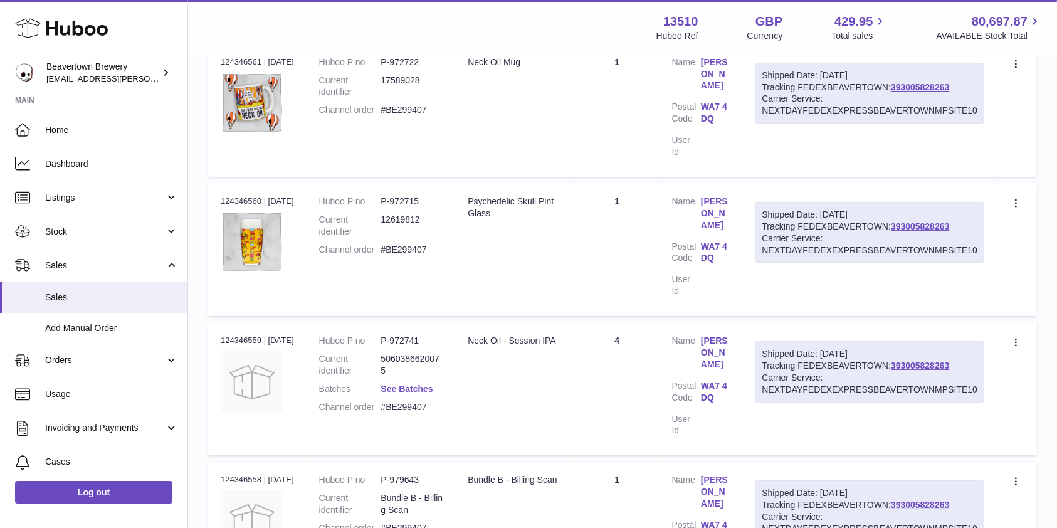
click at [429, 384] on link "See Batches" at bounding box center [407, 389] width 52 height 10
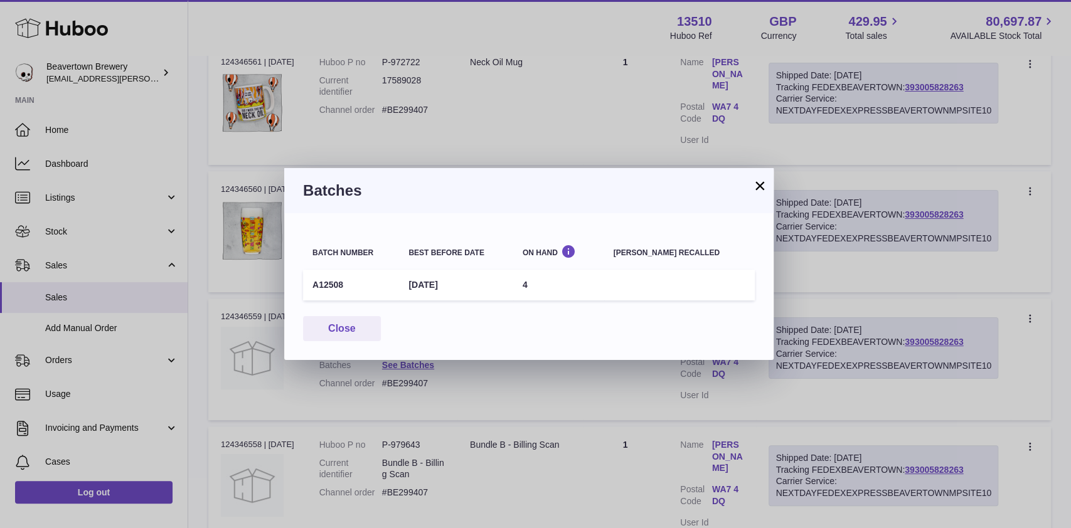
drag, startPoint x: 353, startPoint y: 294, endPoint x: 303, endPoint y: 290, distance: 50.3
click at [303, 290] on td "A12508" at bounding box center [351, 285] width 96 height 31
copy td "A12508"
click at [992, 109] on div "× Batches Batch number Best before date On Hand Batch recalled A12508 29th Apr …" at bounding box center [535, 264] width 1071 height 528
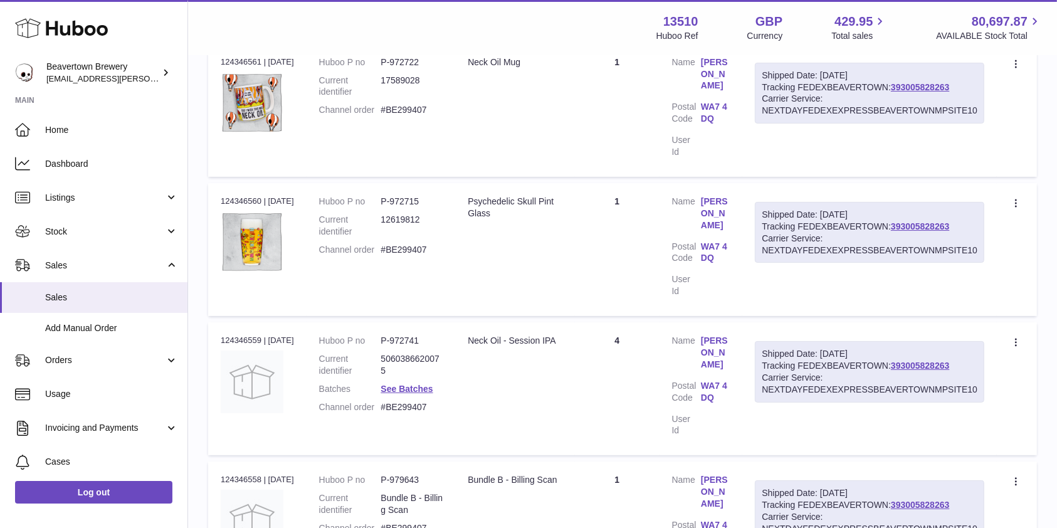
scroll to position [0, 0]
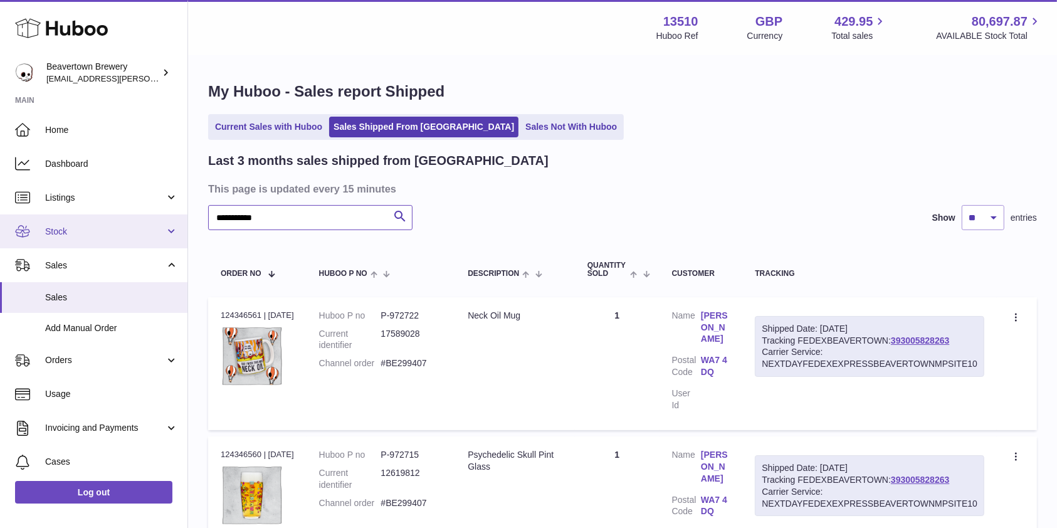
drag, startPoint x: 290, startPoint y: 216, endPoint x: 60, endPoint y: 225, distance: 230.3
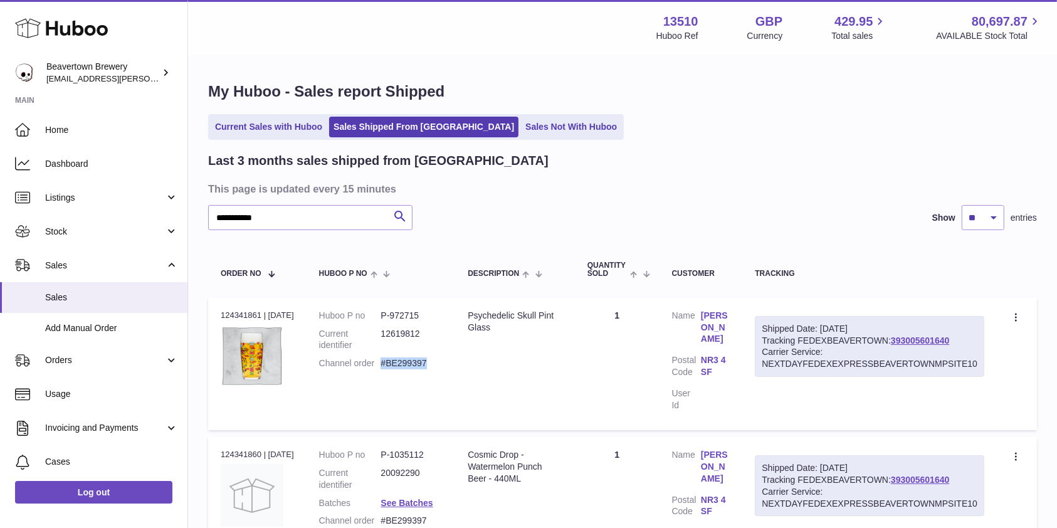
drag, startPoint x: 445, startPoint y: 367, endPoint x: 387, endPoint y: 361, distance: 58.6
click at [387, 361] on dd "#BE299397" at bounding box center [412, 363] width 62 height 12
copy dd "#BE299397"
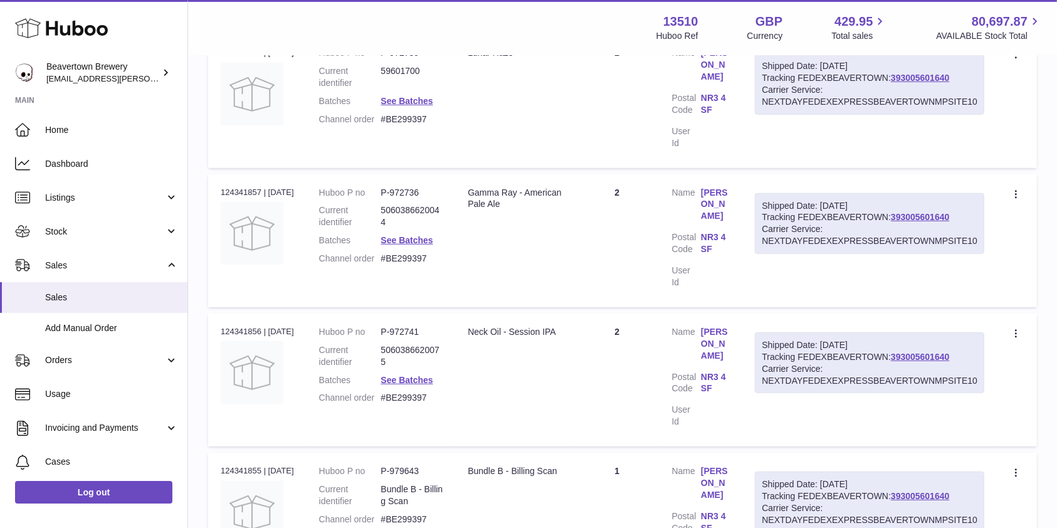
scroll to position [669, 0]
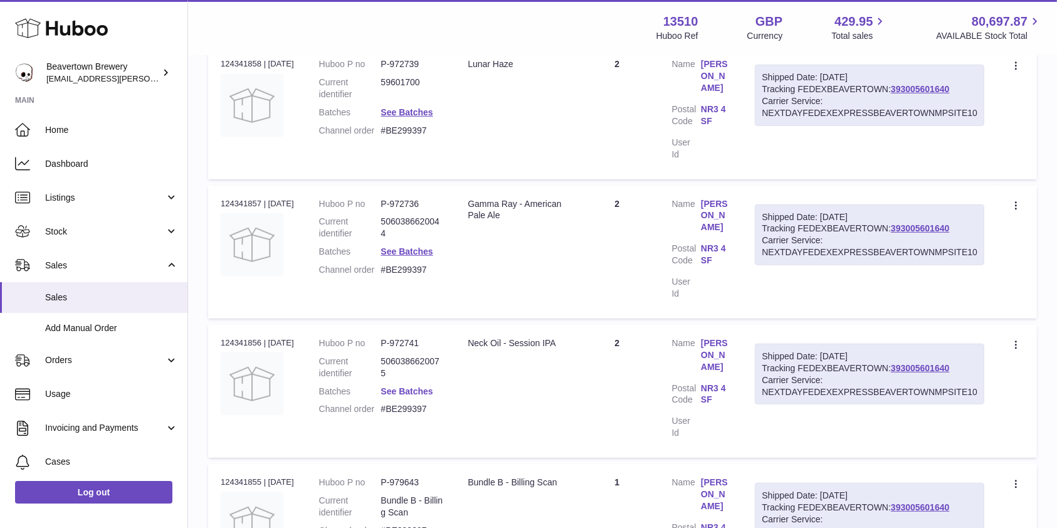
click at [400, 386] on link "See Batches" at bounding box center [407, 391] width 52 height 10
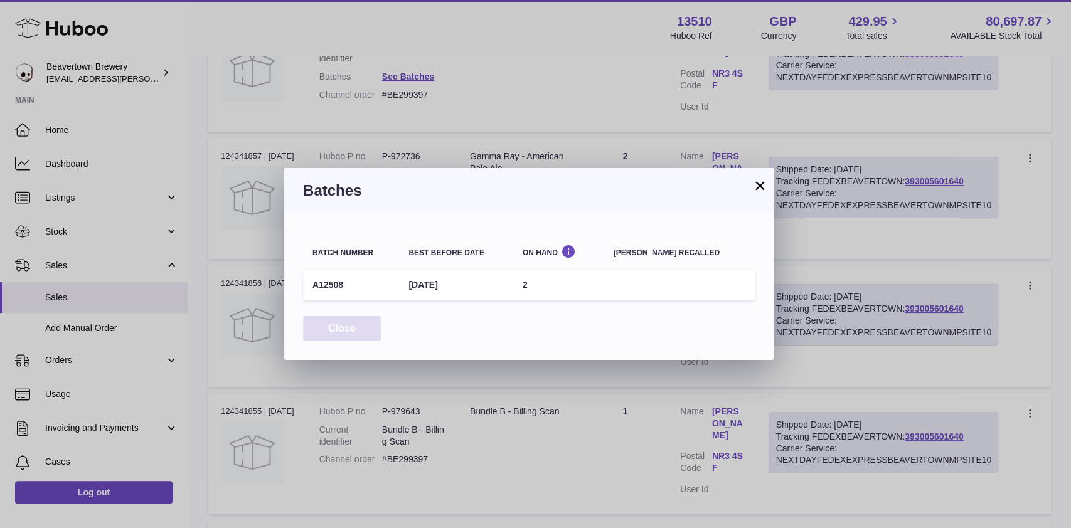
click at [351, 325] on button "Close" at bounding box center [342, 329] width 78 height 26
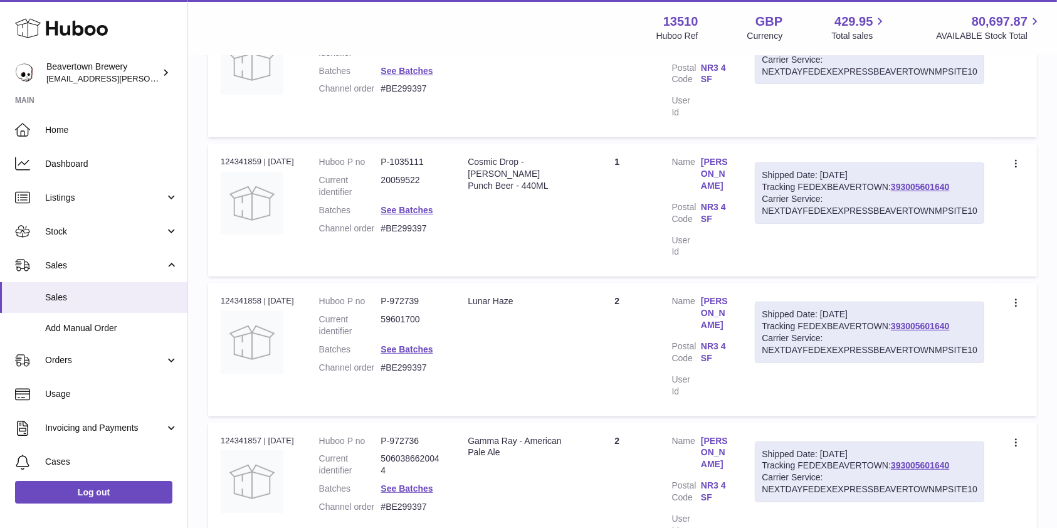
scroll to position [425, 0]
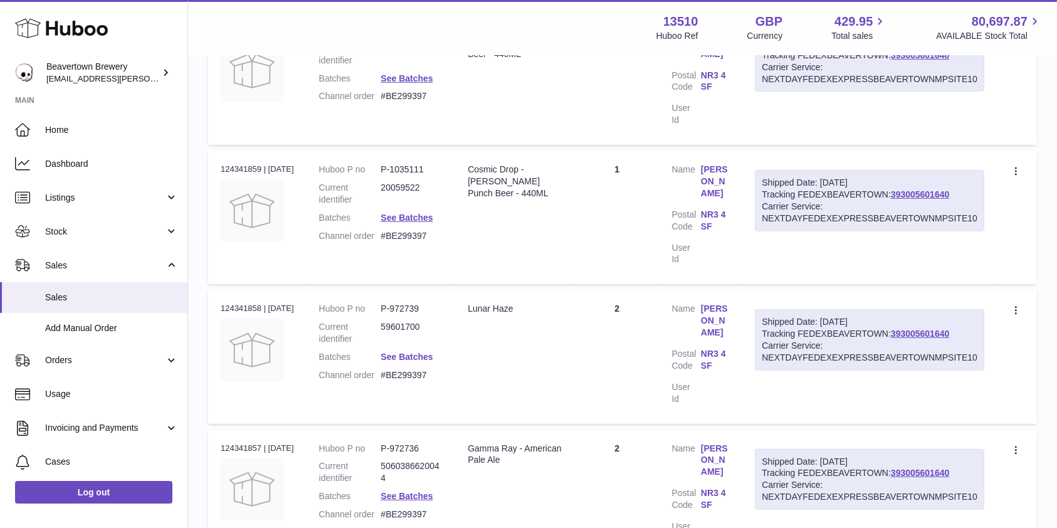
click at [416, 352] on link "See Batches" at bounding box center [407, 357] width 52 height 10
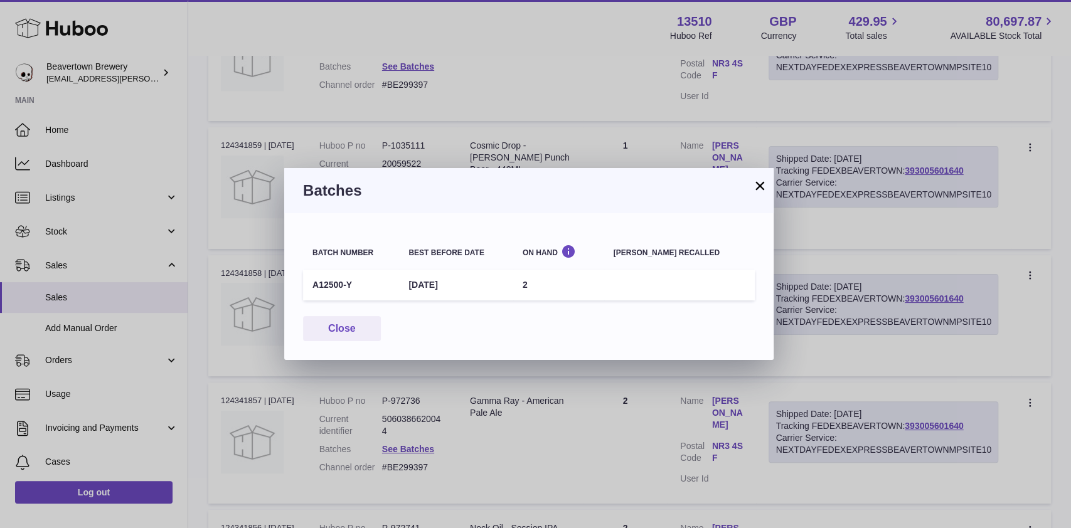
click at [692, 121] on div "× Batches Batch number Best before date On Hand Batch recalled A12500-Y 5th May…" at bounding box center [535, 264] width 1071 height 528
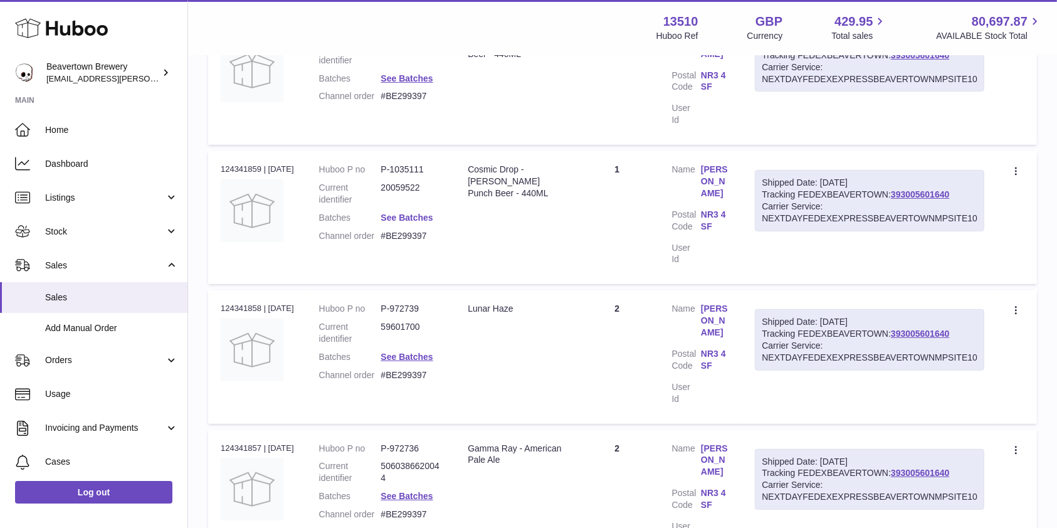
click at [433, 213] on link "See Batches" at bounding box center [407, 218] width 52 height 10
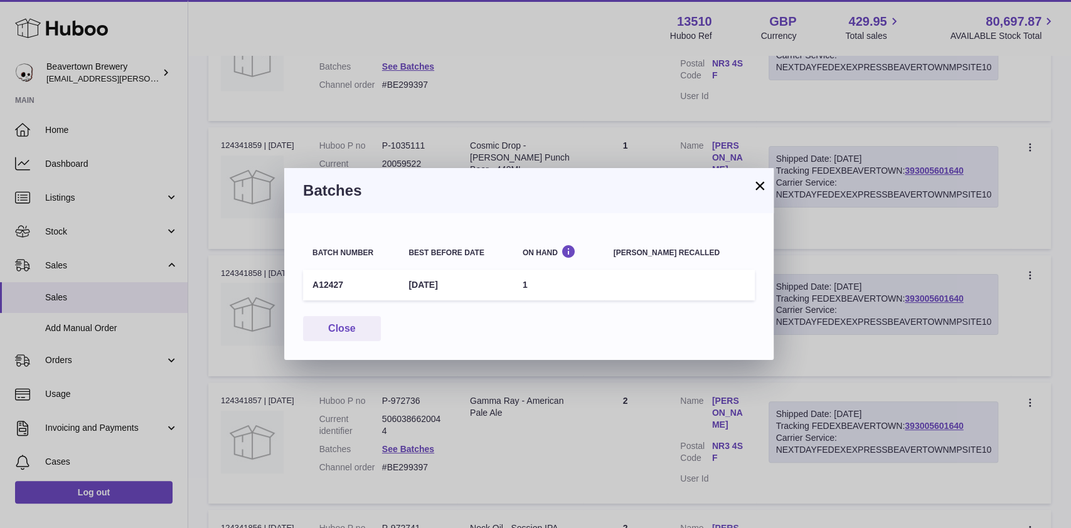
click at [761, 189] on button "×" at bounding box center [759, 185] width 15 height 15
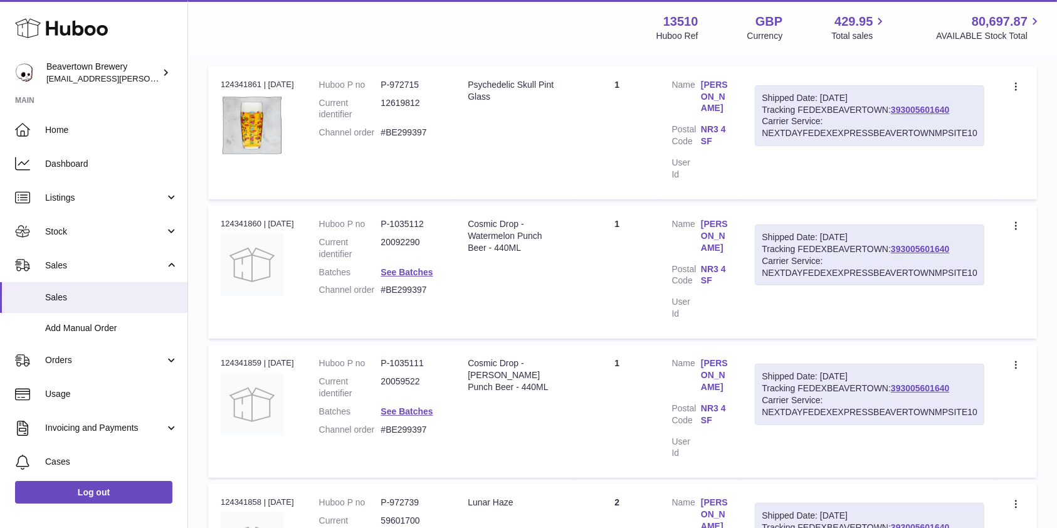
scroll to position [228, 0]
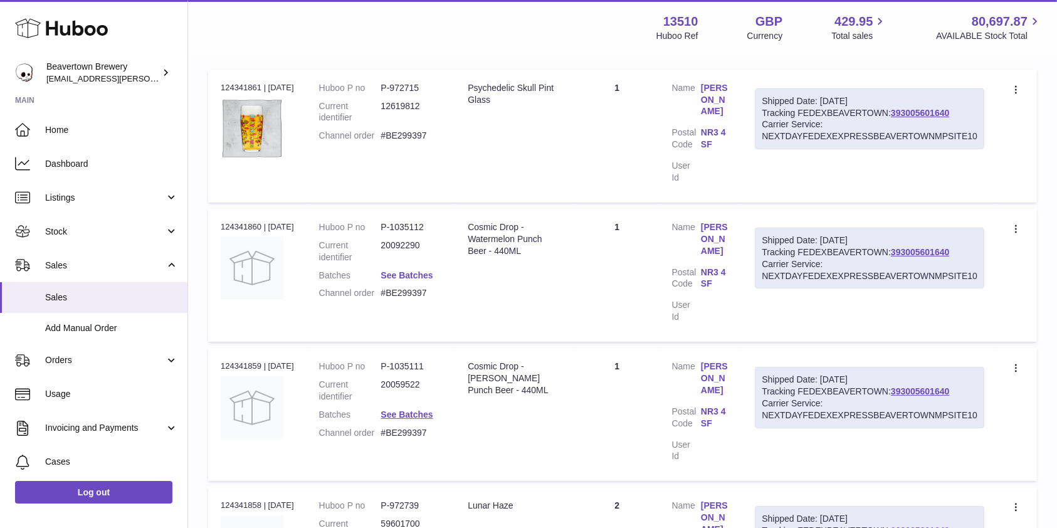
click at [418, 270] on link "See Batches" at bounding box center [407, 275] width 52 height 10
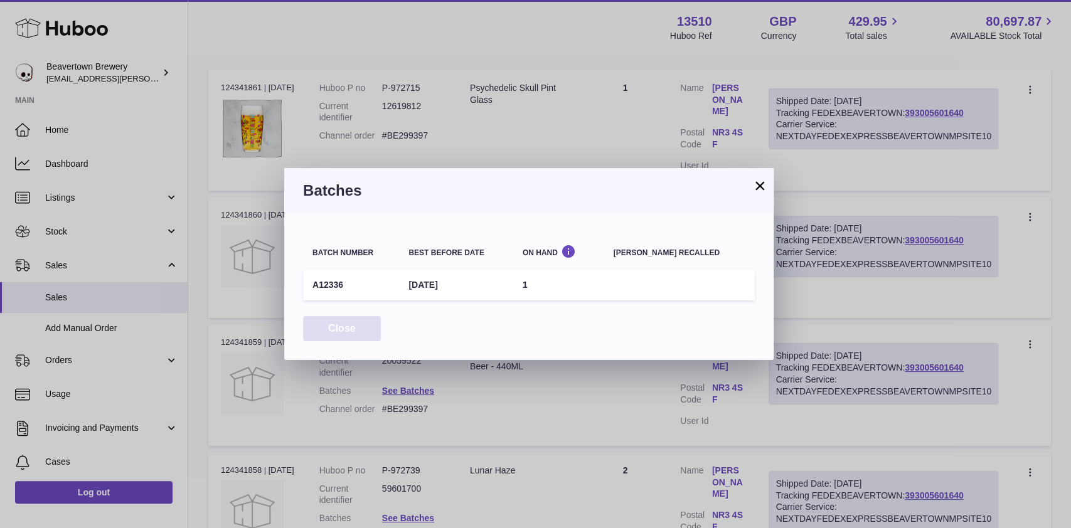
click at [357, 333] on button "Close" at bounding box center [342, 329] width 78 height 26
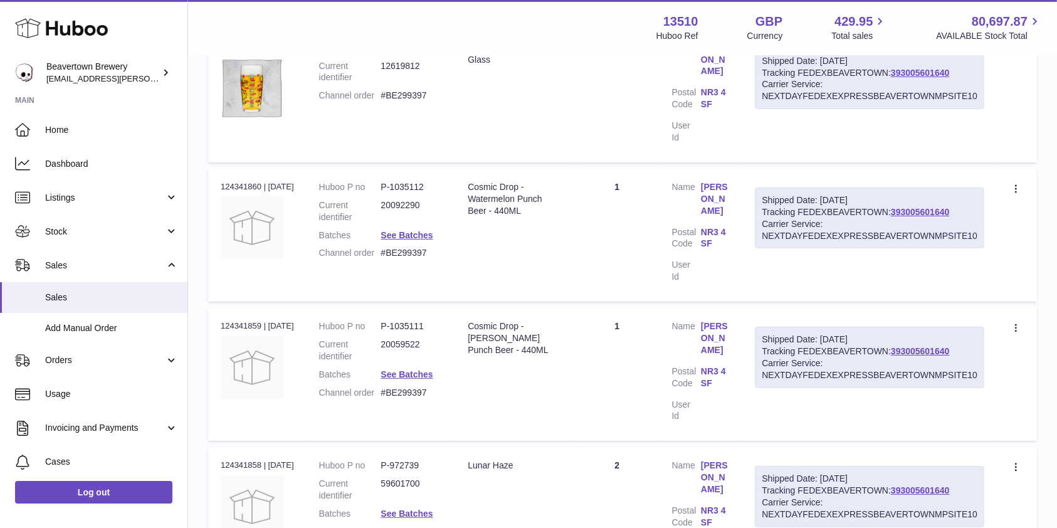
scroll to position [0, 0]
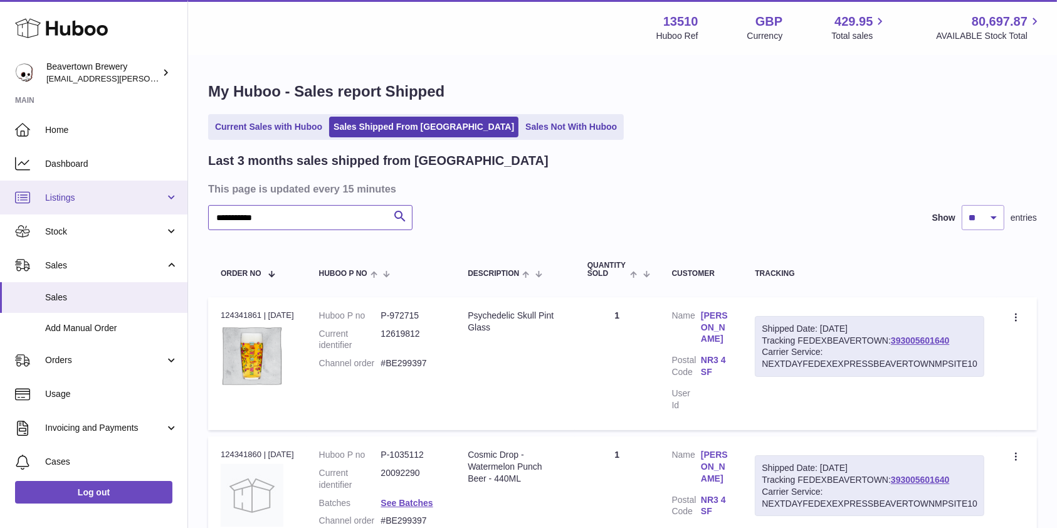
drag, startPoint x: 145, startPoint y: 221, endPoint x: 98, endPoint y: 211, distance: 47.6
paste input "text"
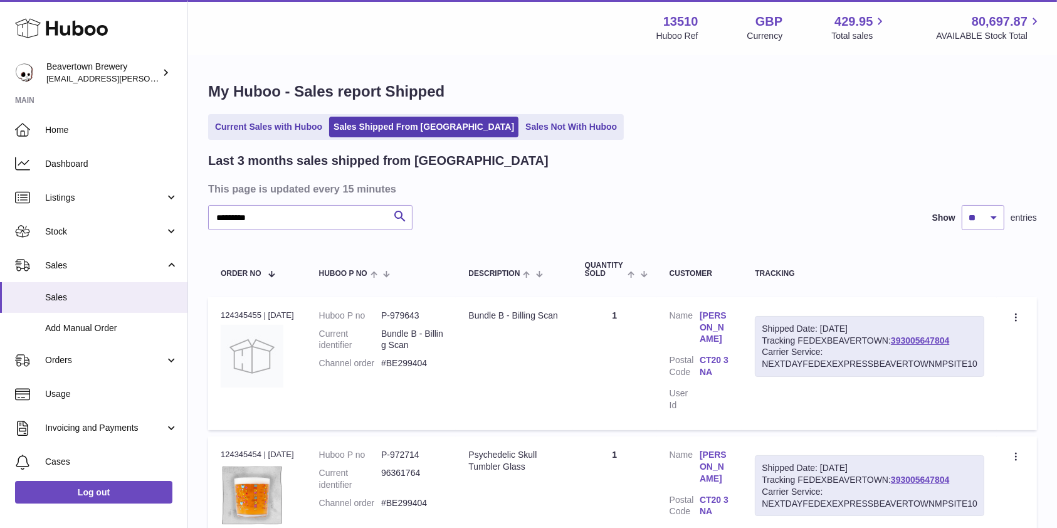
click at [727, 319] on link "Kim Peate" at bounding box center [715, 328] width 30 height 36
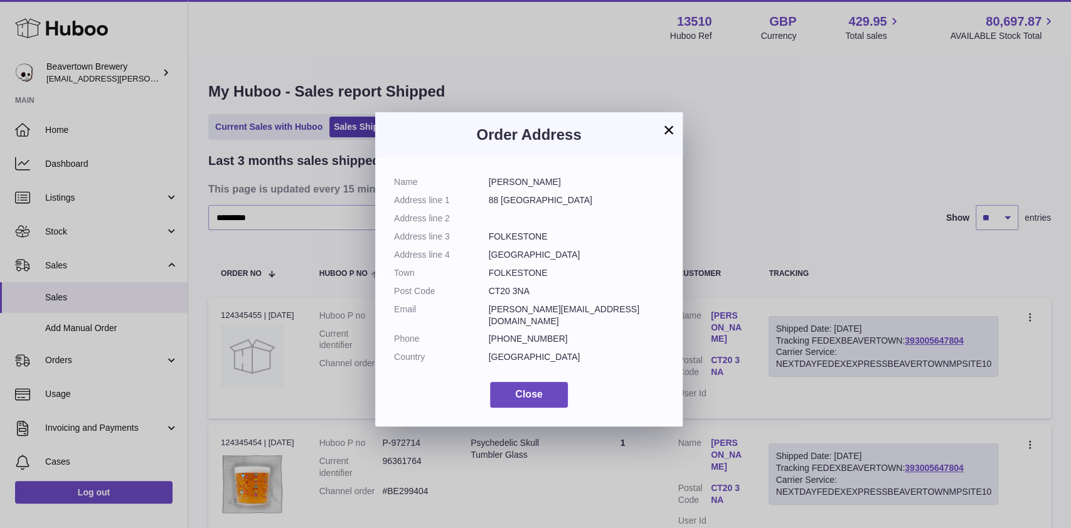
drag, startPoint x: 542, startPoint y: 183, endPoint x: 461, endPoint y: 190, distance: 81.3
click at [461, 190] on dl "Name Kim Peate Address line 1 88 Enbrook Valley Address line 2 Address line 3 F…" at bounding box center [529, 272] width 270 height 193
copy dl "Kim Peate"
click at [332, 192] on div "× Order Address Name Kim Peate Address line 1 88 Enbrook Valley Address line 2 …" at bounding box center [535, 264] width 1071 height 528
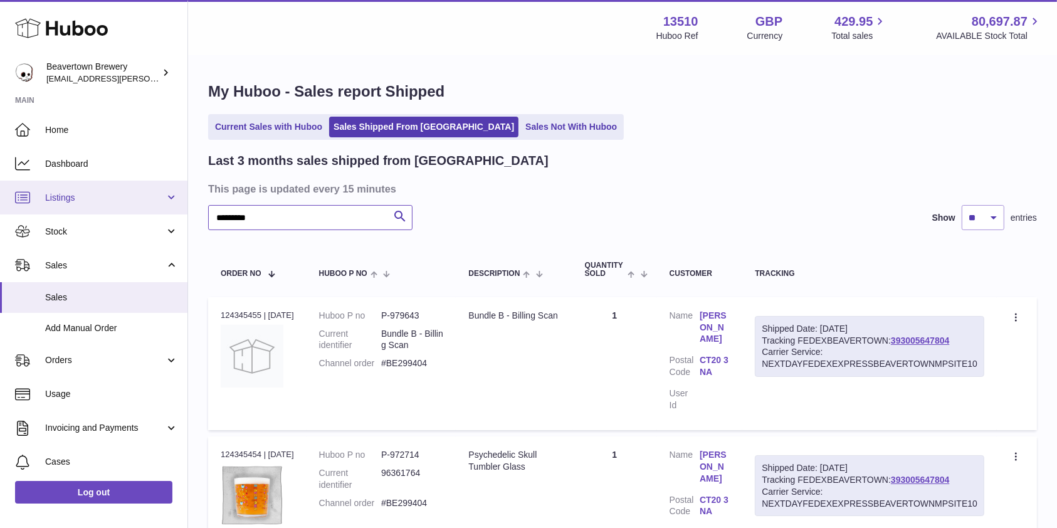
drag, startPoint x: 94, startPoint y: 208, endPoint x: 65, endPoint y: 204, distance: 29.7
paste input "text"
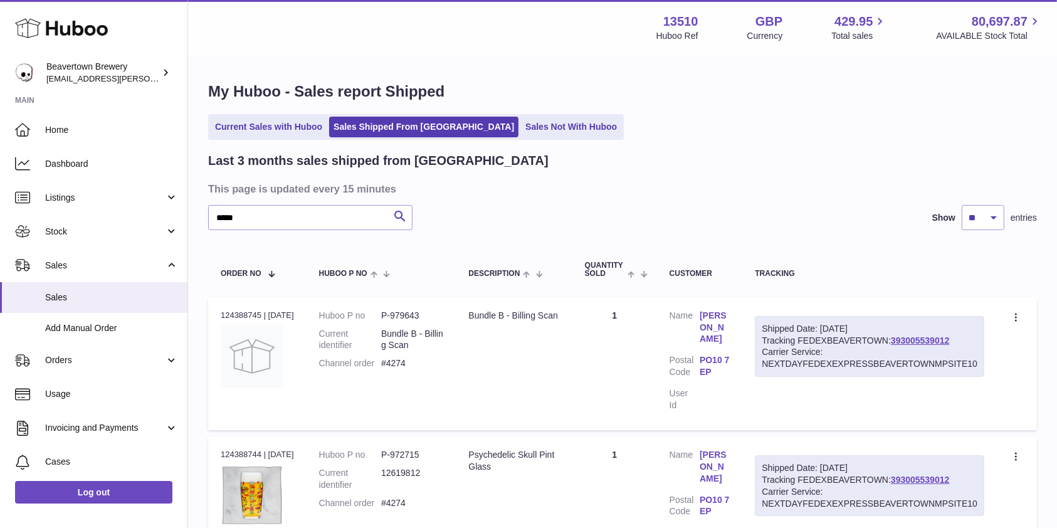
click at [727, 310] on link "[PERSON_NAME]" at bounding box center [715, 328] width 30 height 36
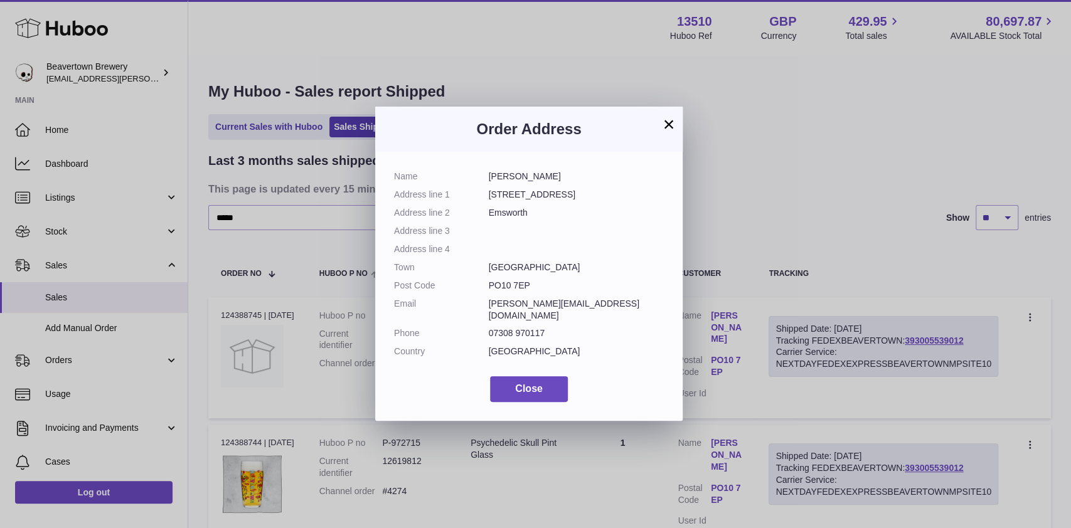
drag, startPoint x: 553, startPoint y: 173, endPoint x: 471, endPoint y: 163, distance: 82.1
click at [471, 163] on div "Name Laura Read Address line 1 18 Bath Road Address line 2 Emsworth Address lin…" at bounding box center [528, 286] width 307 height 269
copy dl "[PERSON_NAME]"
click at [529, 386] on span "Close" at bounding box center [529, 388] width 28 height 11
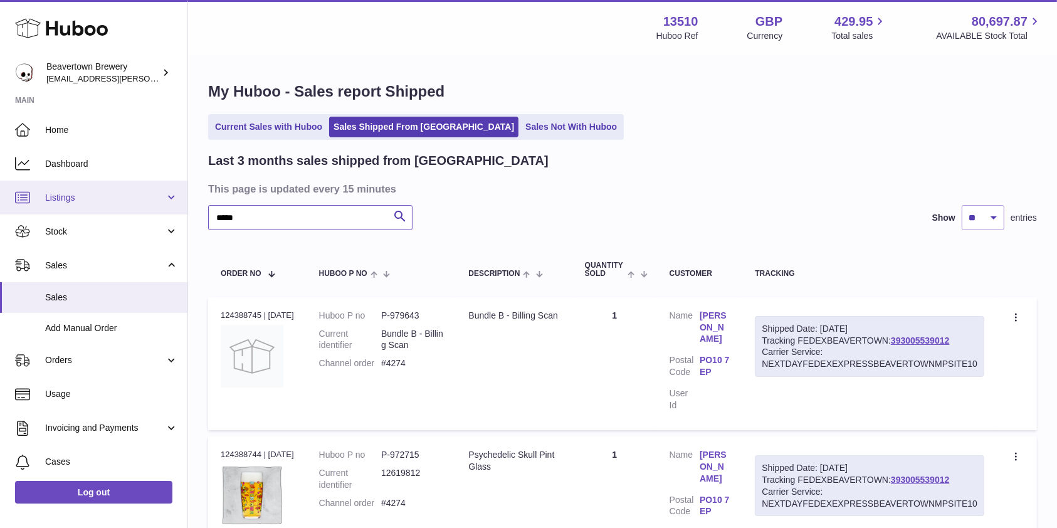
drag, startPoint x: 305, startPoint y: 217, endPoint x: 70, endPoint y: 189, distance: 236.9
paste input "****"
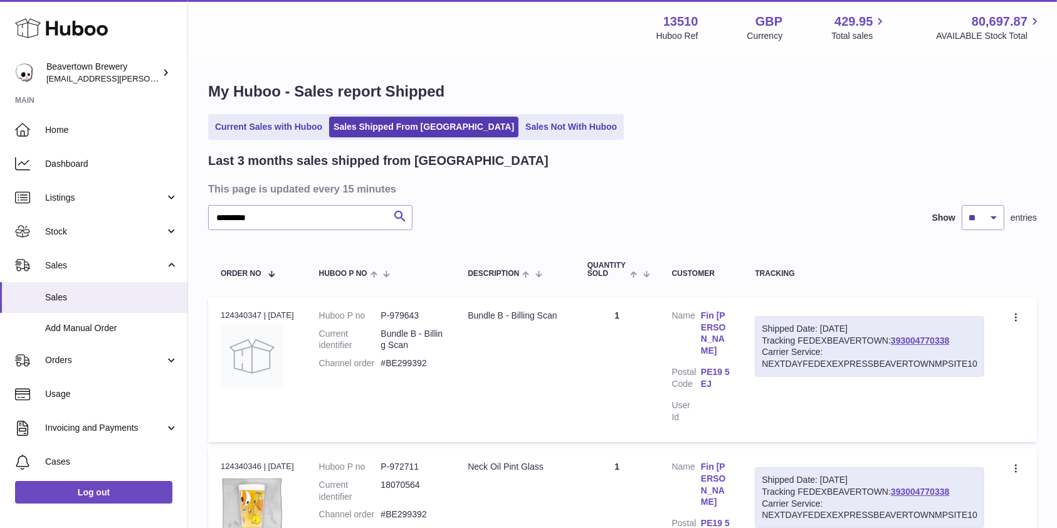
click at [726, 318] on link "Fin Peake" at bounding box center [715, 334] width 29 height 48
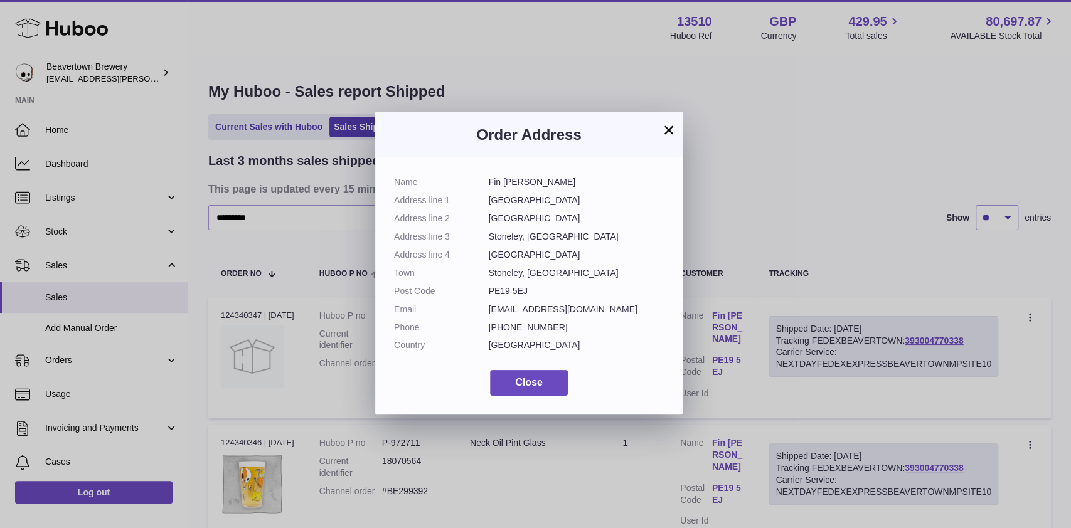
drag, startPoint x: 541, startPoint y: 177, endPoint x: 476, endPoint y: 178, distance: 65.2
click at [476, 178] on dl "Name Fin Peake Address line 1 Old Ford House Address line 2 Old Ford Lane Addre…" at bounding box center [529, 266] width 270 height 181
click at [538, 386] on span "Close" at bounding box center [529, 382] width 28 height 11
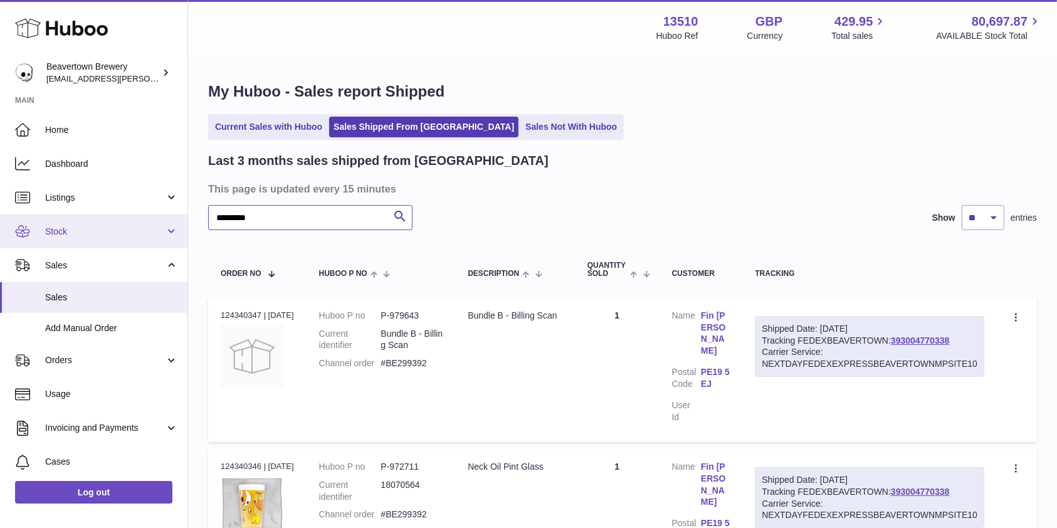
click at [94, 215] on div "Huboo Beavertown Brewery kit.lowe@beavertownbrewery.co.uk Main Home Dashboard L…" at bounding box center [528, 500] width 1057 height 1001
paste input "text"
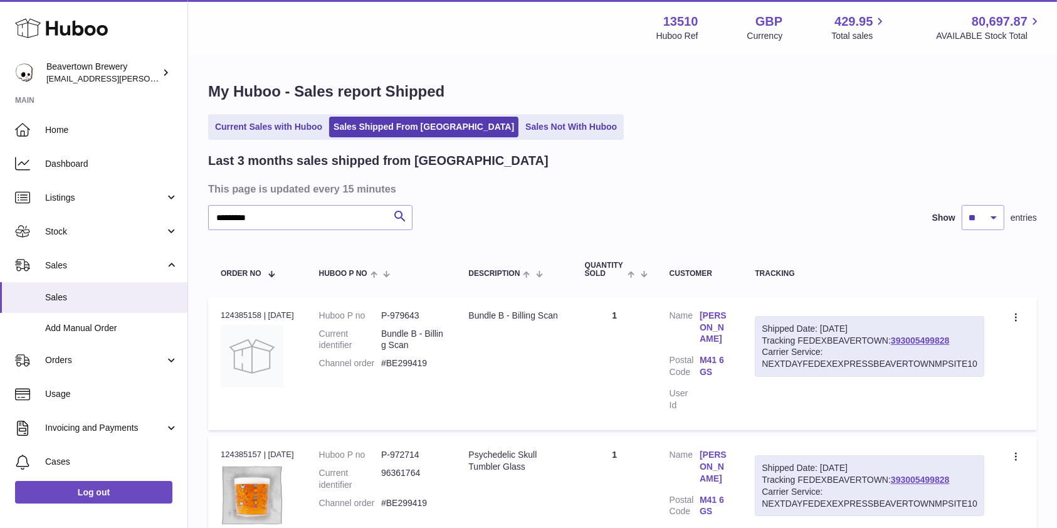
click at [725, 320] on link "Andy McCoy" at bounding box center [715, 328] width 30 height 36
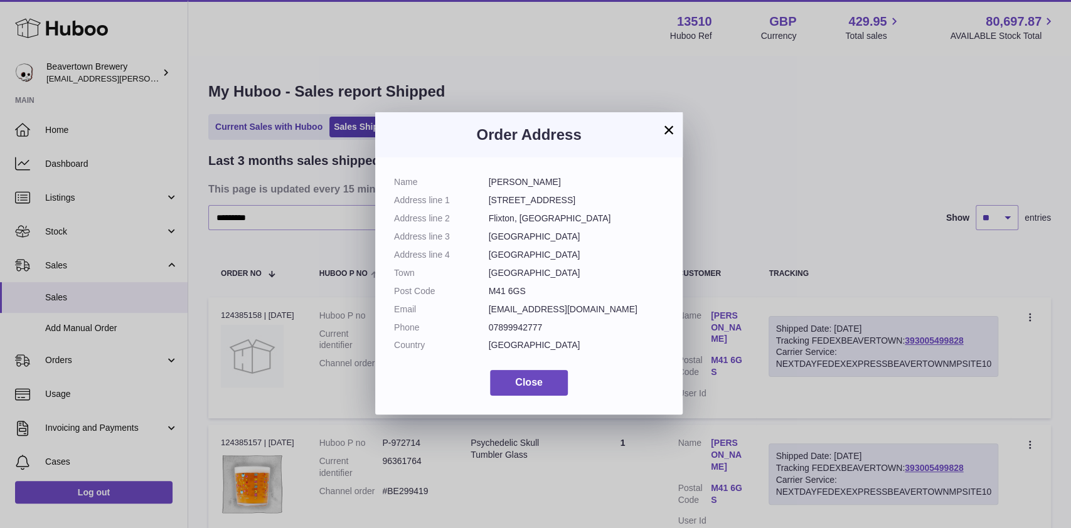
drag, startPoint x: 546, startPoint y: 177, endPoint x: 452, endPoint y: 173, distance: 94.8
click at [452, 173] on div "Name Andy McCoy Address line 1 68 Irlam Road Address line 2 Flixton, Urmston Ad…" at bounding box center [528, 285] width 307 height 257
click at [552, 379] on button "Close" at bounding box center [529, 383] width 78 height 26
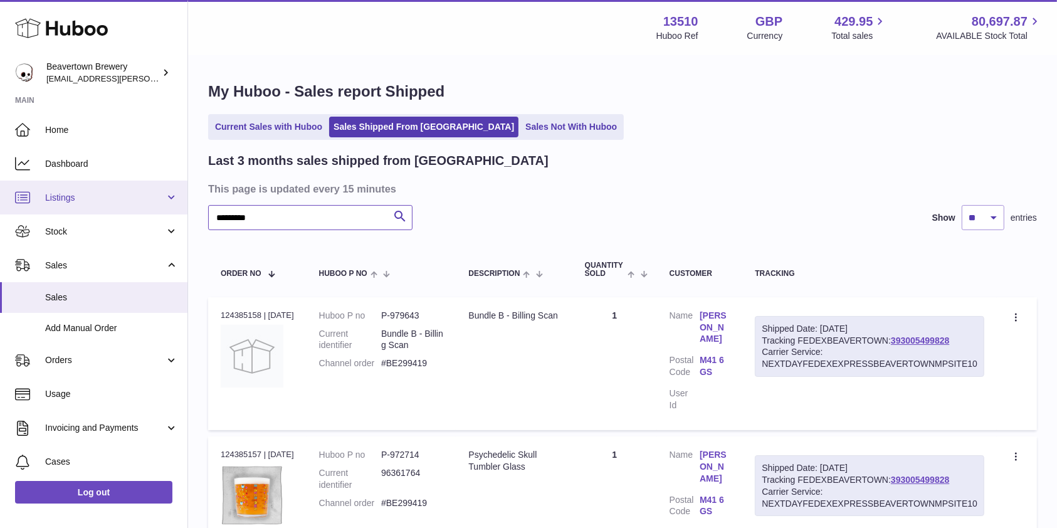
drag, startPoint x: 300, startPoint y: 220, endPoint x: 47, endPoint y: 203, distance: 253.3
paste input "text"
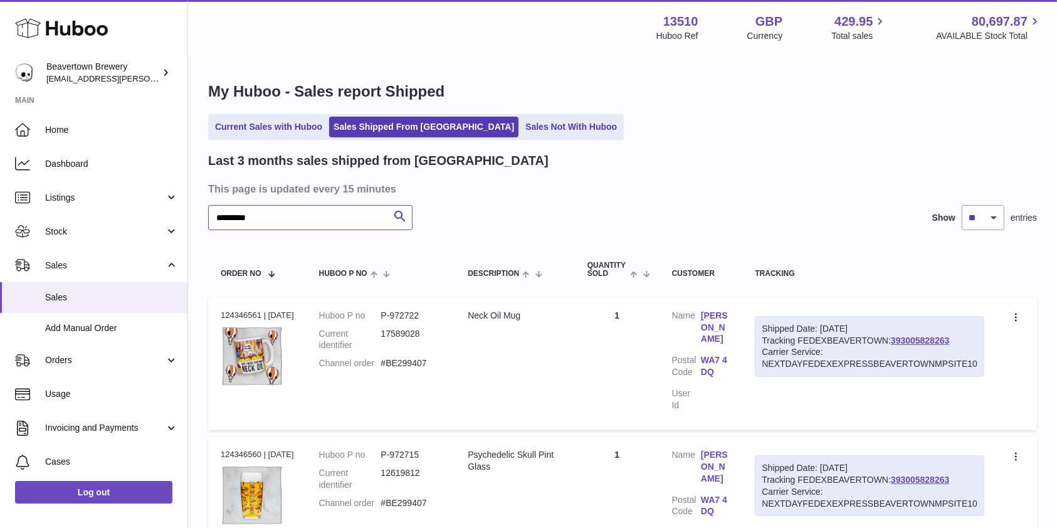
type input "*********"
click at [730, 329] on link "Daniel Waites" at bounding box center [715, 328] width 29 height 36
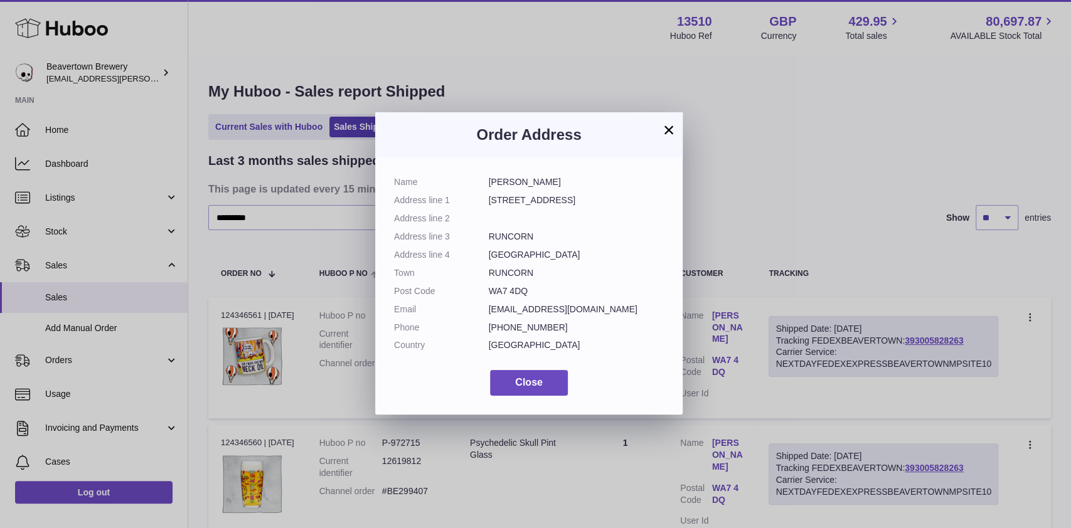
drag, startPoint x: 581, startPoint y: 180, endPoint x: 455, endPoint y: 180, distance: 126.1
click at [455, 180] on dl "Name Daniel Waites Address line 1 80 Westfield Road Address line 2 Address line…" at bounding box center [529, 266] width 270 height 181
click at [534, 395] on button "Close" at bounding box center [529, 383] width 78 height 26
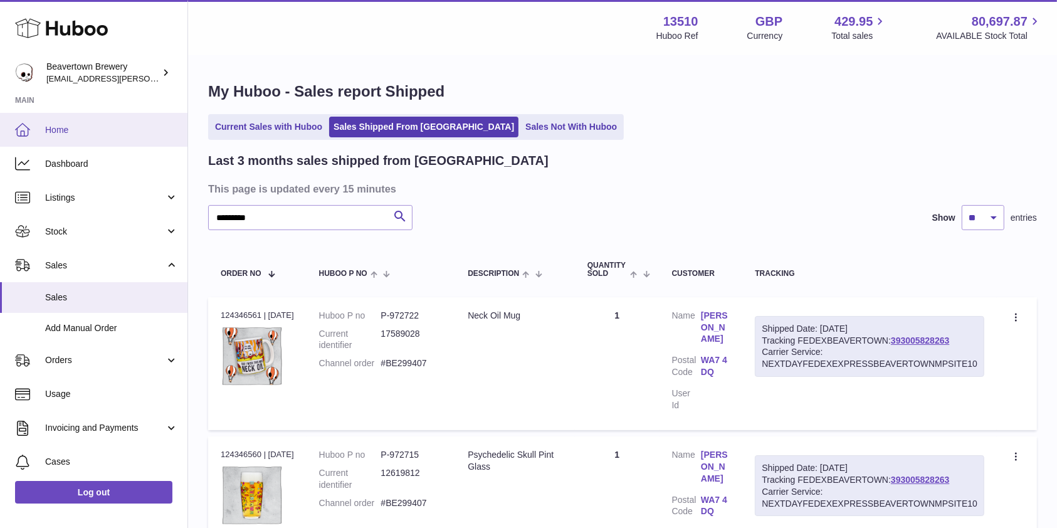
click at [92, 120] on link "Home" at bounding box center [94, 130] width 188 height 34
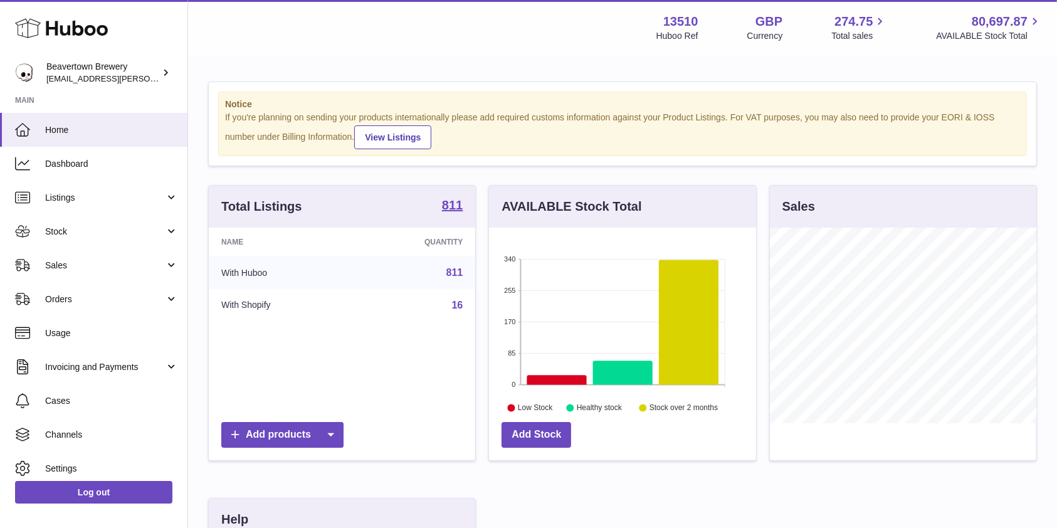
scroll to position [196, 267]
click at [92, 248] on link "Stock" at bounding box center [94, 231] width 188 height 34
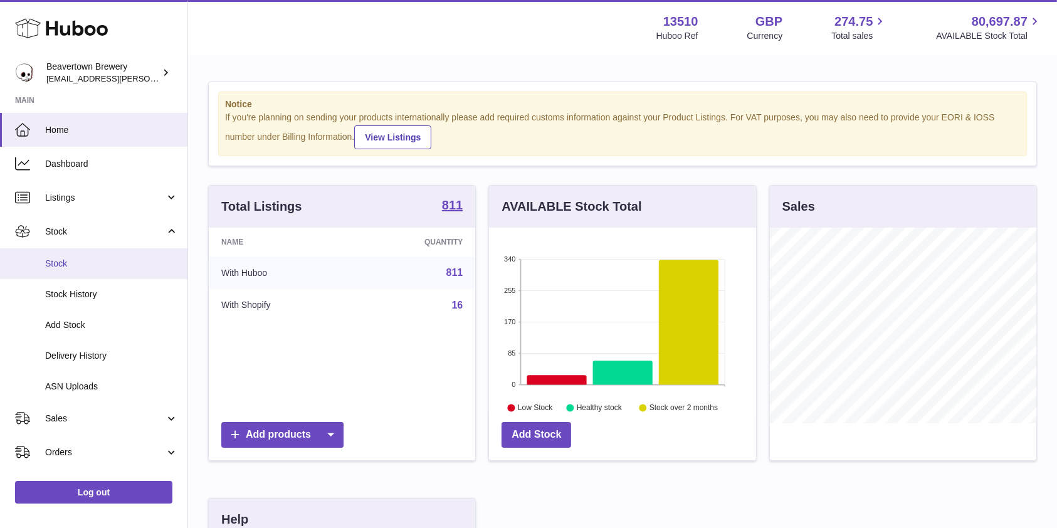
click at [72, 272] on link "Stock" at bounding box center [94, 263] width 188 height 31
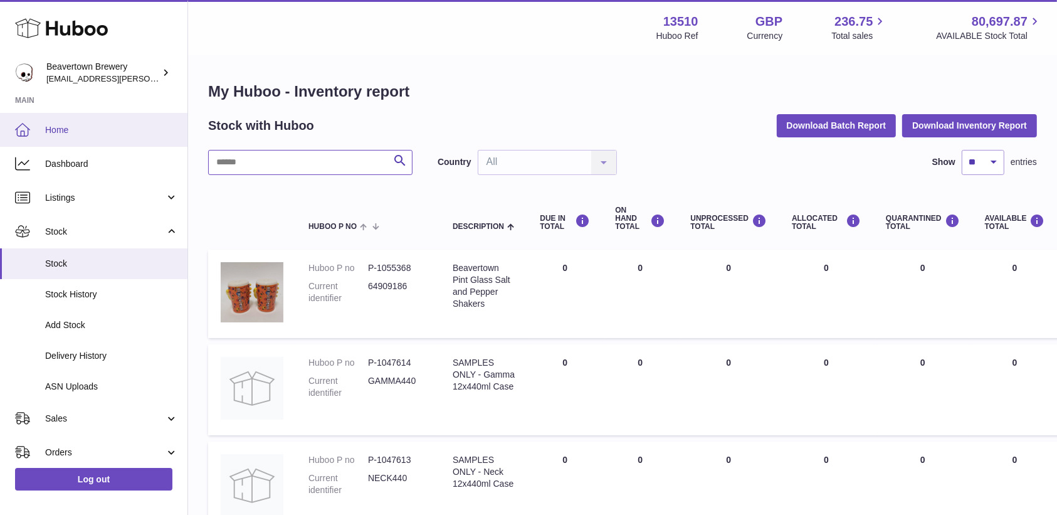
drag, startPoint x: 288, startPoint y: 160, endPoint x: 70, endPoint y: 139, distance: 218.7
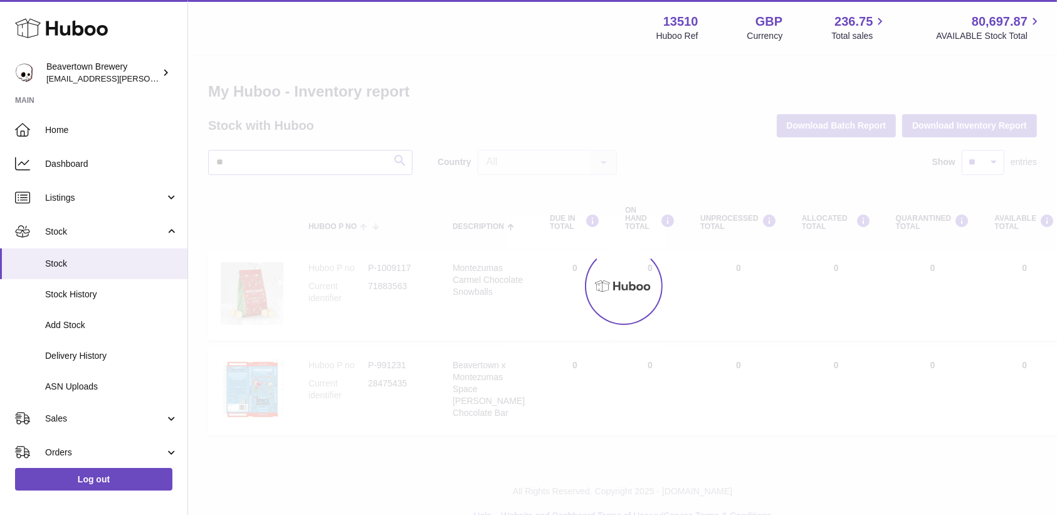
type input "*"
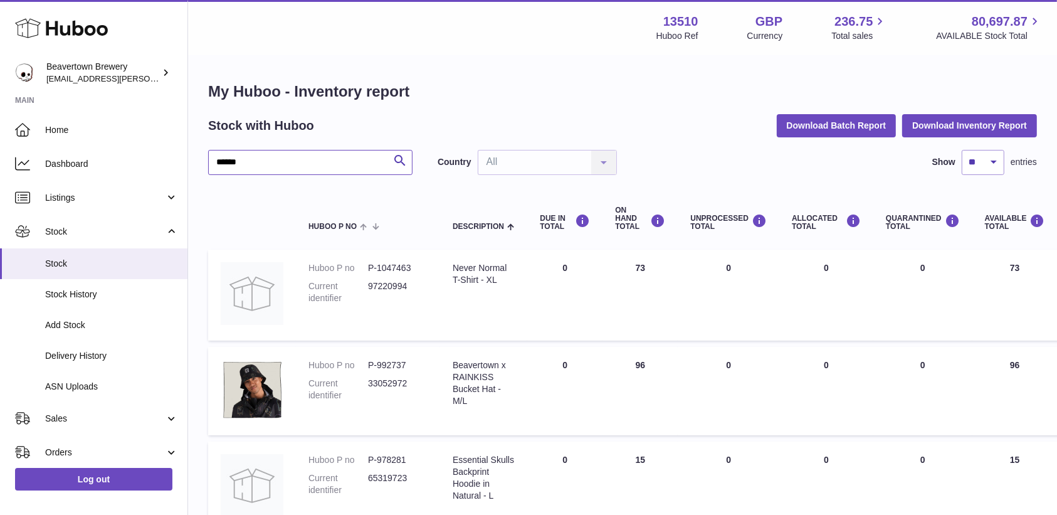
type input "******"
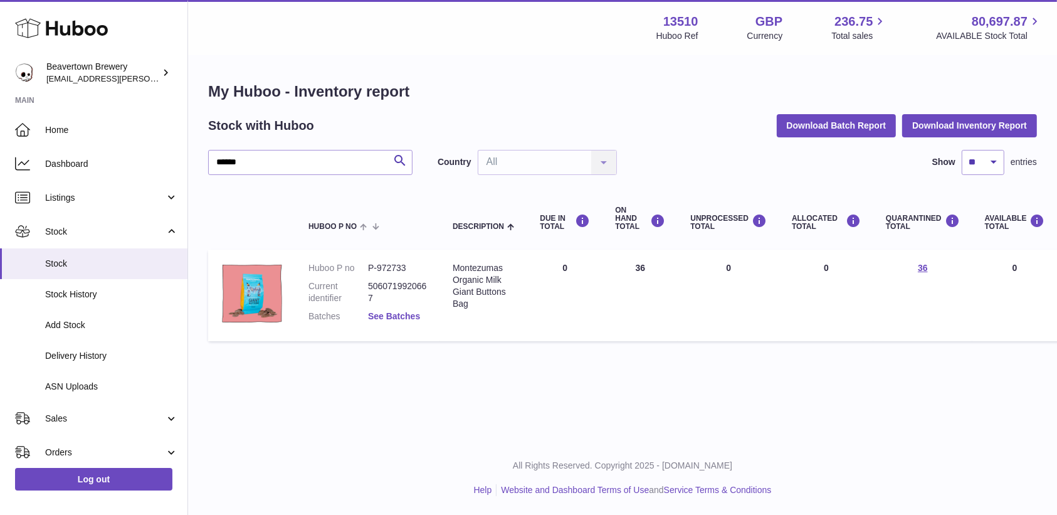
click at [384, 316] on link "See Batches" at bounding box center [394, 316] width 52 height 10
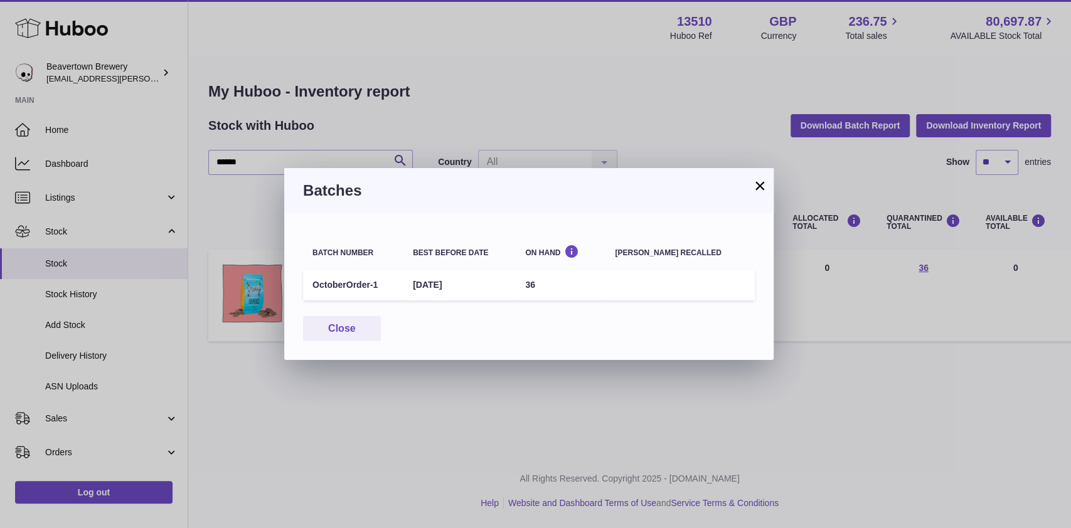
click at [334, 342] on div "Batch number Best before date On Hand Batch recalled OctoberOrder-1 2nd Oct 202…" at bounding box center [528, 286] width 489 height 147
click at [351, 341] on div "Batch number Best before date On Hand Batch recalled OctoberOrder-1 2nd Oct 202…" at bounding box center [528, 286] width 489 height 147
click at [351, 334] on button "Close" at bounding box center [342, 329] width 78 height 26
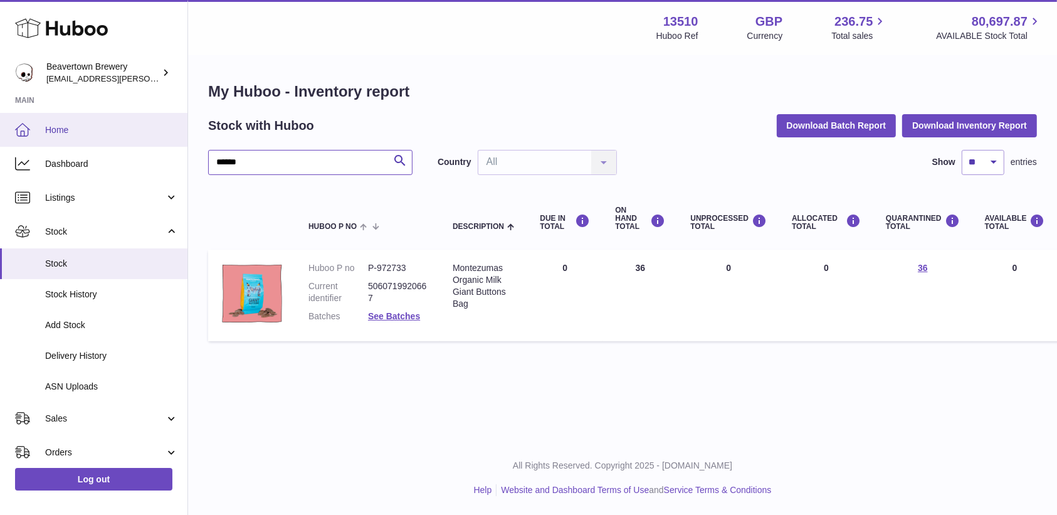
drag, startPoint x: 312, startPoint y: 165, endPoint x: 0, endPoint y: 135, distance: 313.7
click at [0, 135] on div "Huboo Beavertown Brewery kit.lowe@beavertownbrewery.co.uk Main Home Dashboard L…" at bounding box center [528, 257] width 1057 height 515
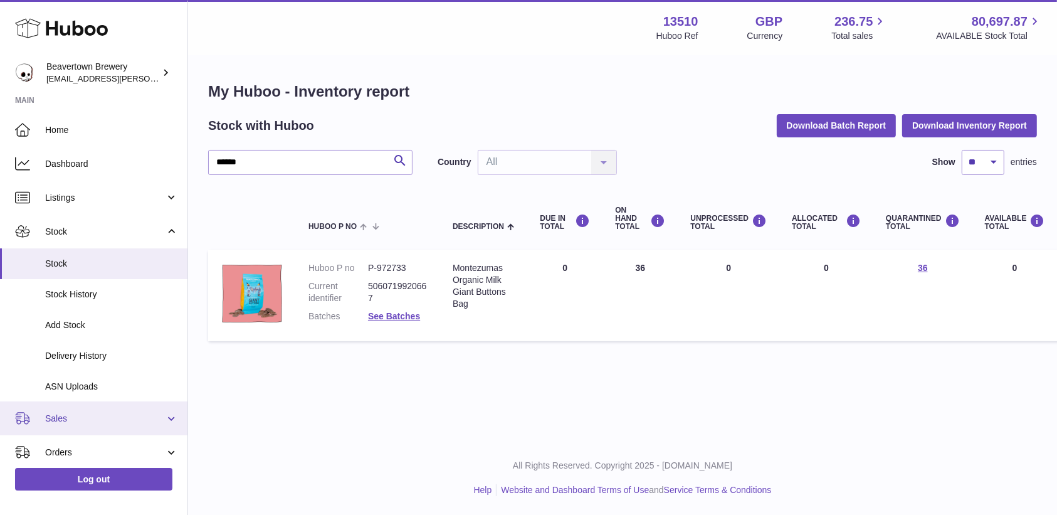
click at [119, 416] on span "Sales" at bounding box center [105, 419] width 120 height 12
click at [87, 444] on link "Sales" at bounding box center [94, 450] width 188 height 31
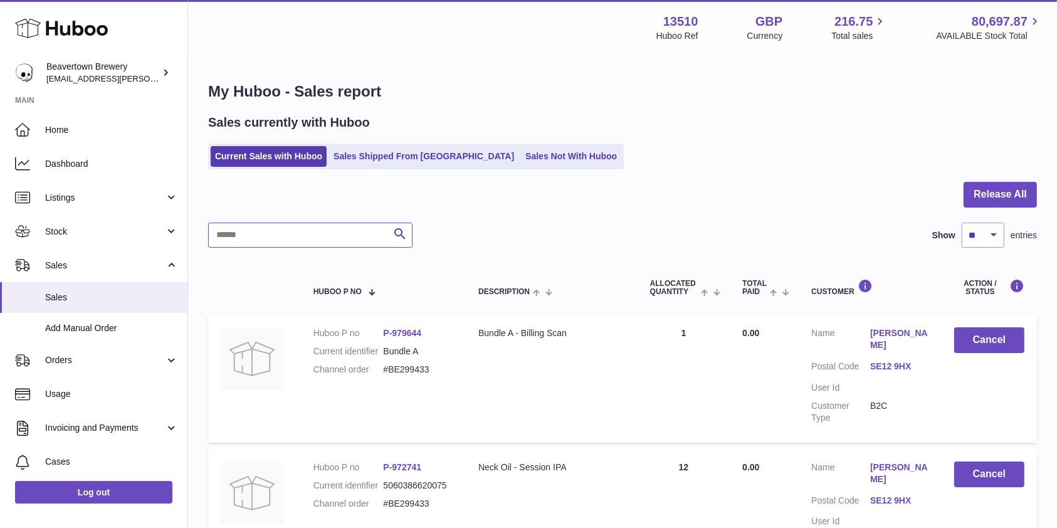
click at [254, 240] on input "text" at bounding box center [310, 235] width 204 height 25
paste input "*********"
type input "*********"
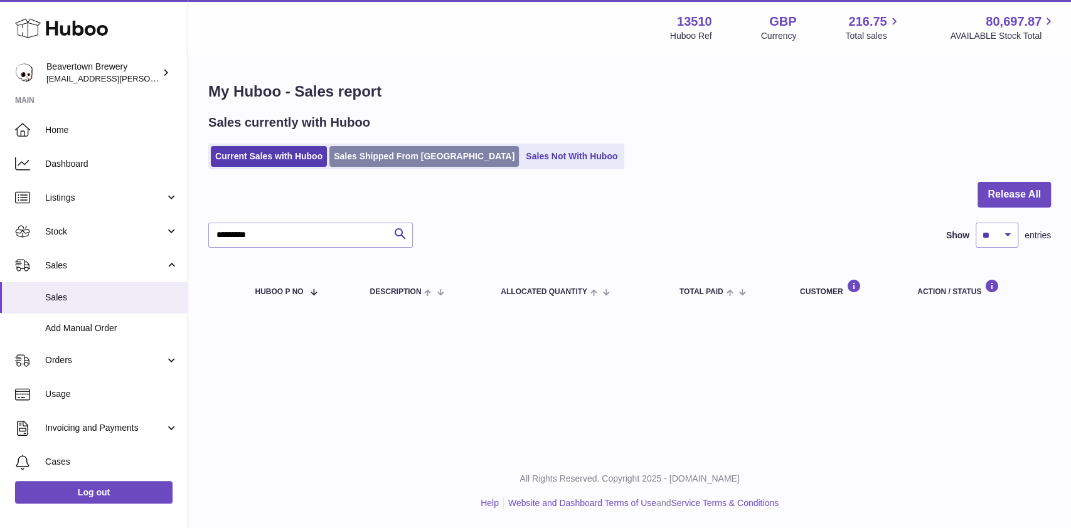
click at [418, 148] on link "Sales Shipped From [GEOGRAPHIC_DATA]" at bounding box center [423, 156] width 189 height 21
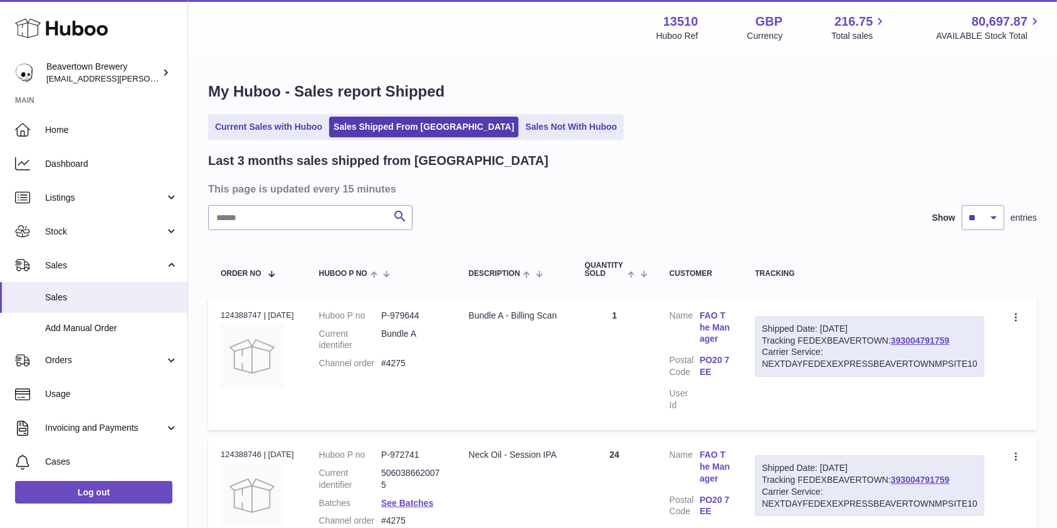
click at [295, 213] on input "text" at bounding box center [310, 217] width 204 height 25
paste input "*********"
type input "*********"
